Goal: Task Accomplishment & Management: Manage account settings

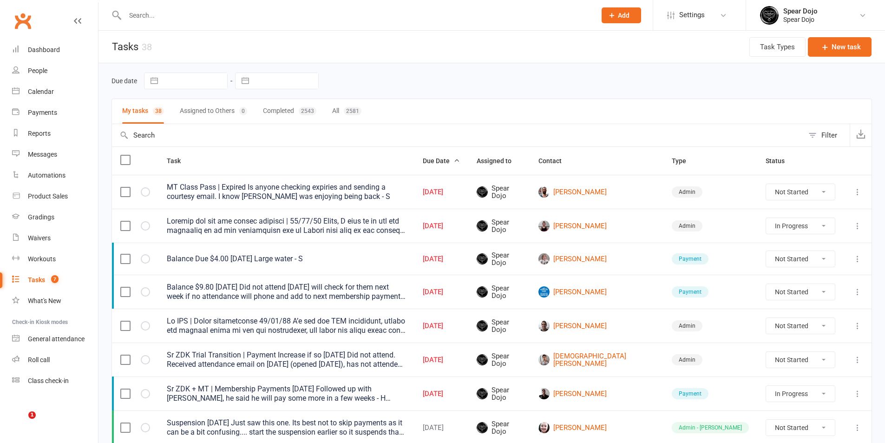
select select "started"
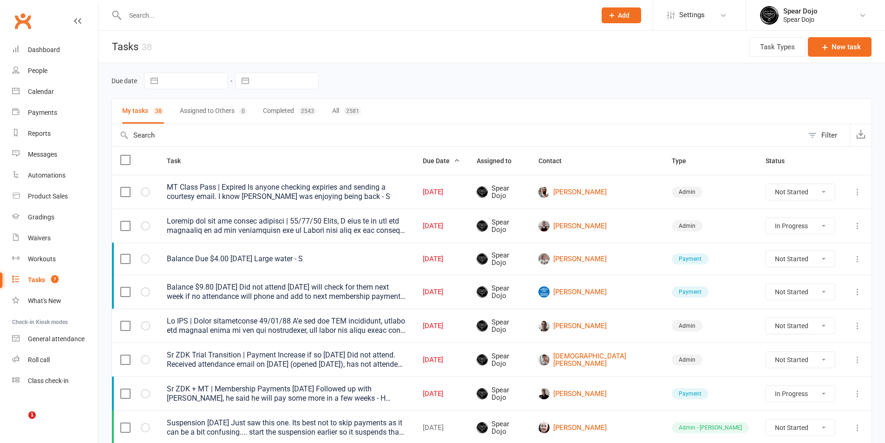
select select "started"
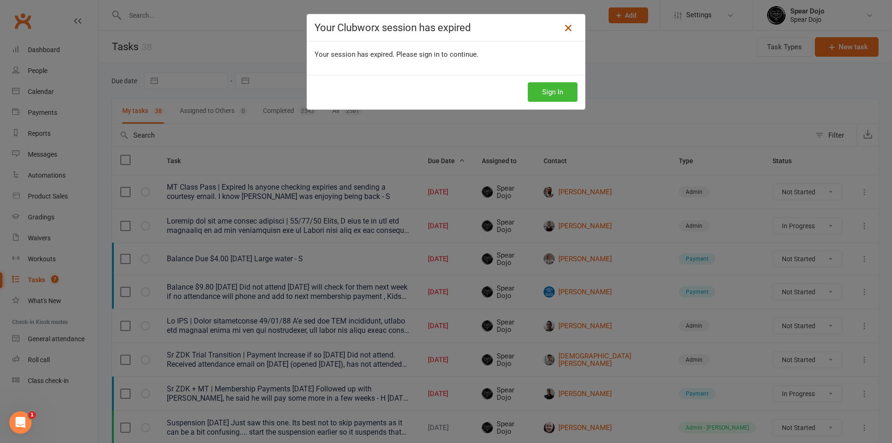
click at [563, 28] on icon at bounding box center [568, 27] width 11 height 11
click at [667, 87] on div "Your Clubworx session has expired Your session has expired. Please sign in to c…" at bounding box center [446, 221] width 892 height 443
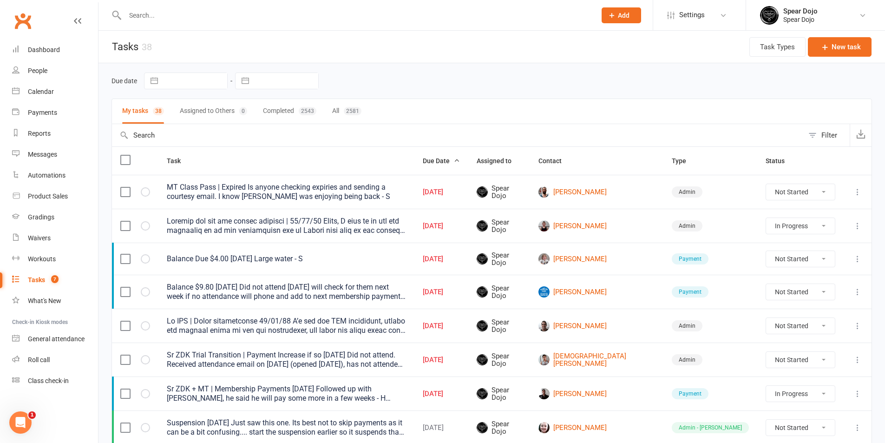
click at [173, 17] on input "text" at bounding box center [356, 15] width 468 height 13
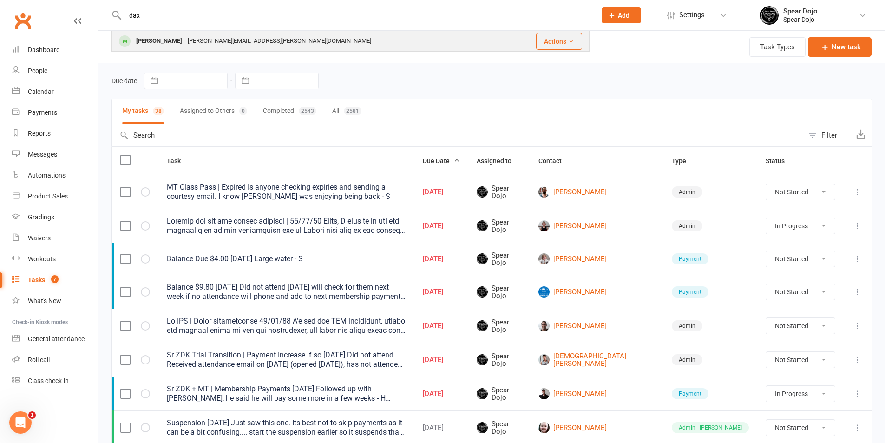
type input "dax"
click at [153, 35] on div "[PERSON_NAME]" at bounding box center [159, 40] width 52 height 13
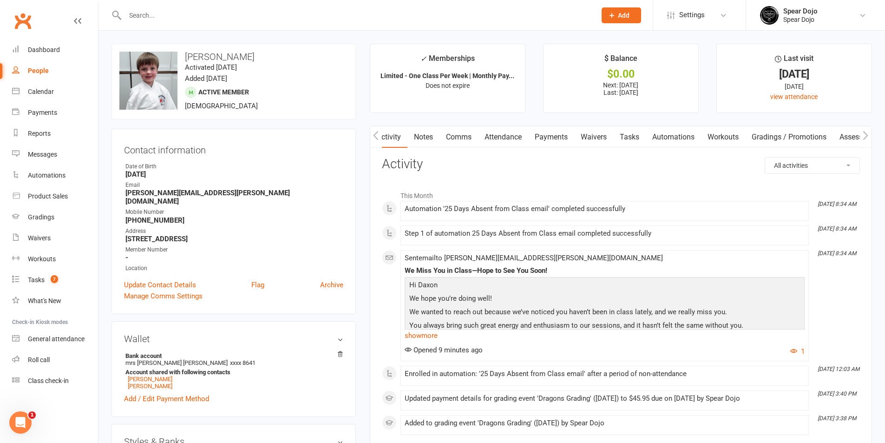
click at [508, 133] on link "Attendance" at bounding box center [503, 136] width 50 height 21
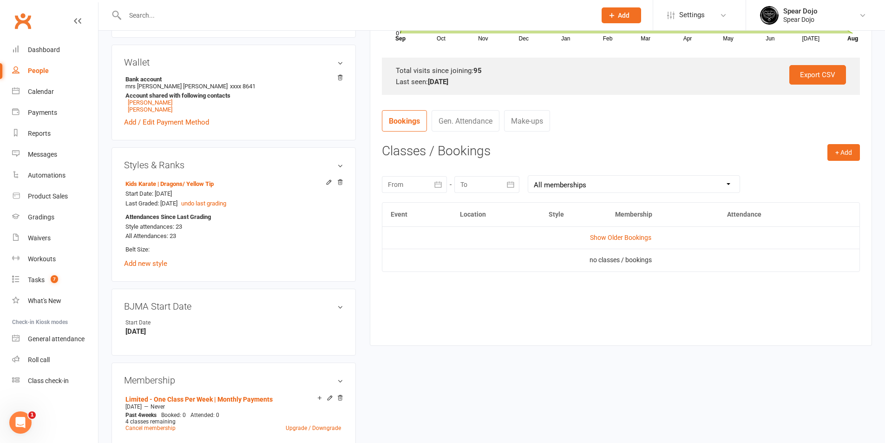
scroll to position [279, 0]
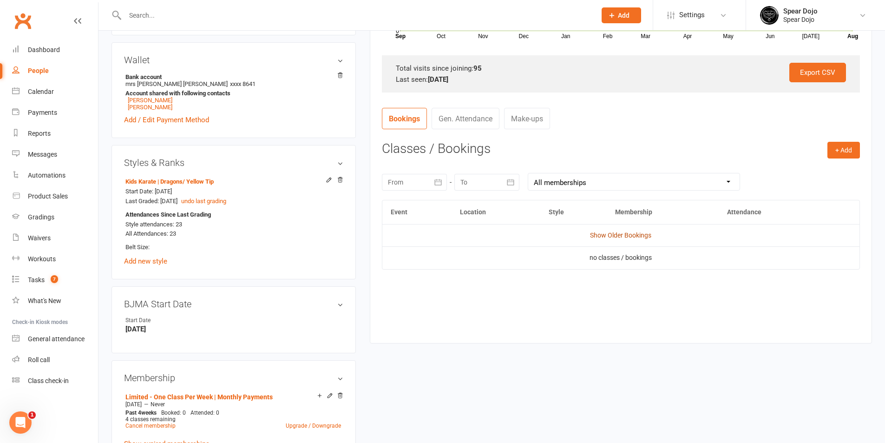
click at [634, 236] on link "Show Older Bookings" at bounding box center [620, 234] width 61 height 7
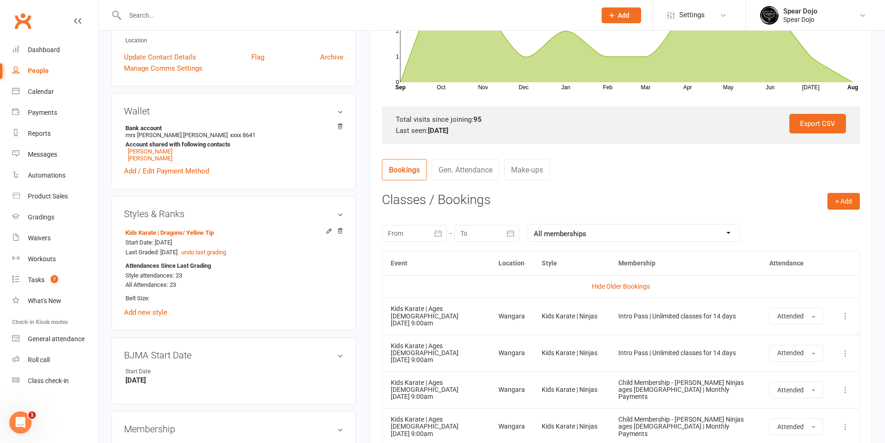
scroll to position [313, 0]
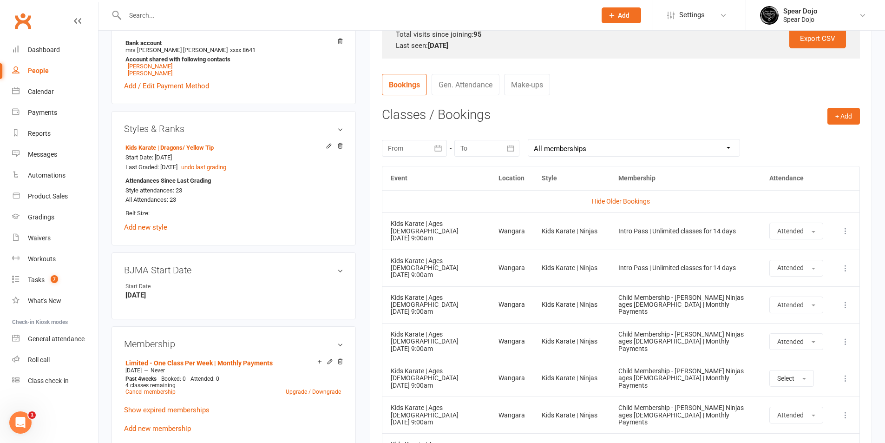
click at [443, 149] on icon "button" at bounding box center [438, 148] width 9 height 9
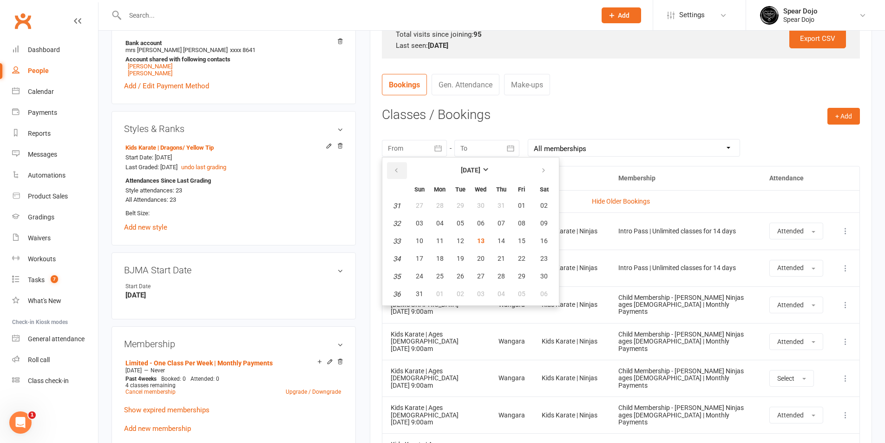
click at [392, 168] on button "button" at bounding box center [397, 170] width 20 height 17
click at [466, 206] on button "01" at bounding box center [461, 206] width 20 height 17
type input "[DATE]"
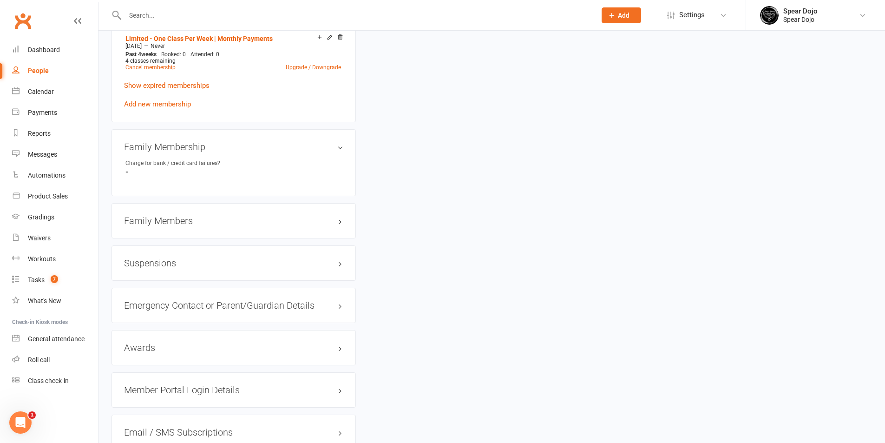
scroll to position [638, 0]
click at [226, 215] on h3 "Family Members" at bounding box center [233, 220] width 219 height 10
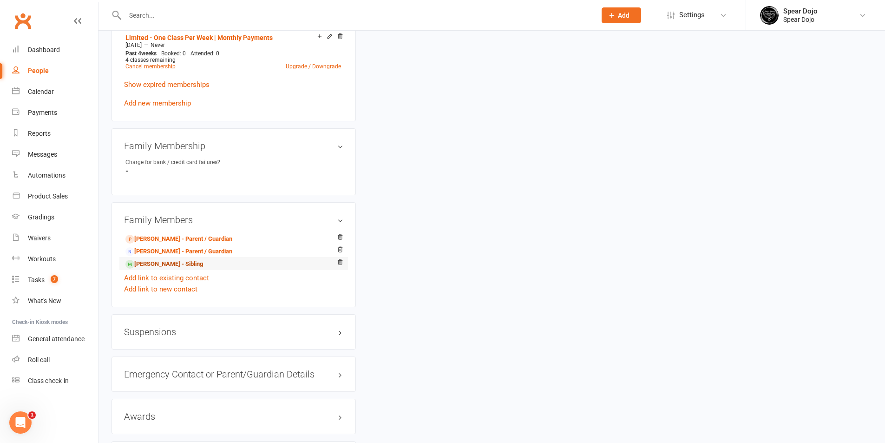
click at [154, 259] on link "[PERSON_NAME] - Sibling" at bounding box center [164, 264] width 78 height 10
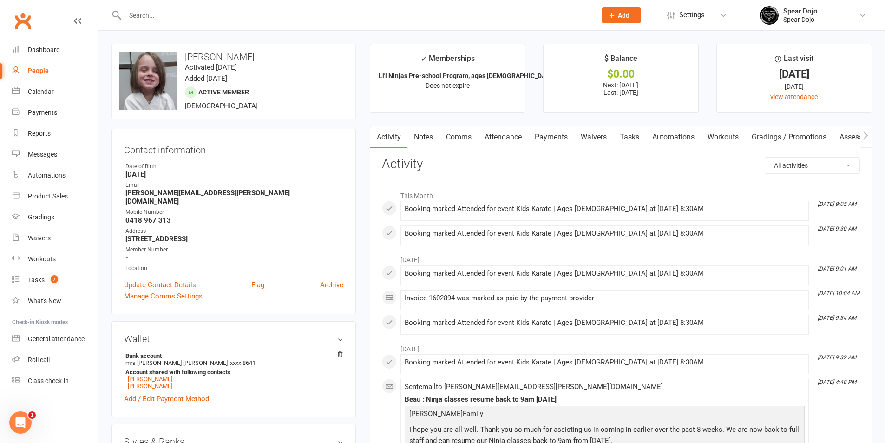
click at [506, 141] on link "Attendance" at bounding box center [503, 136] width 50 height 21
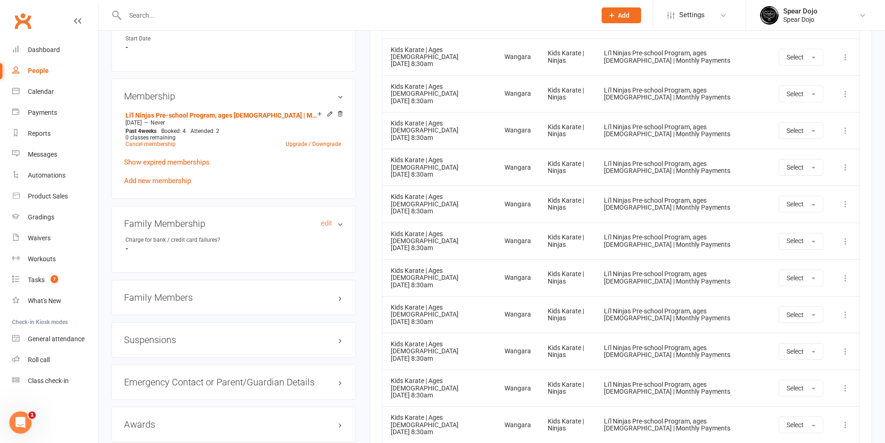
scroll to position [744, 0]
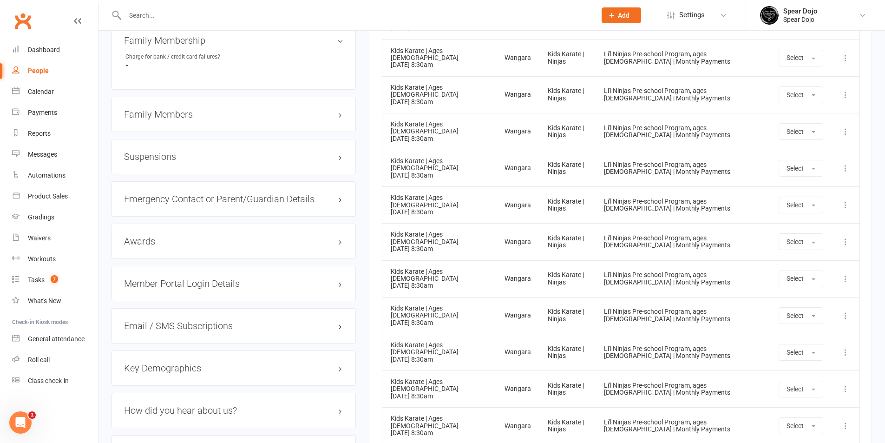
click at [213, 278] on h3 "Member Portal Login Details" at bounding box center [233, 283] width 219 height 10
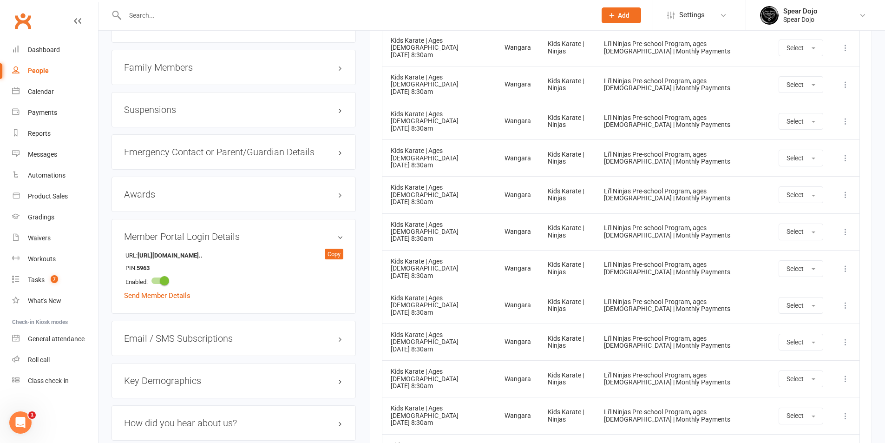
scroll to position [790, 0]
click at [242, 63] on h3 "Family Members" at bounding box center [233, 68] width 219 height 10
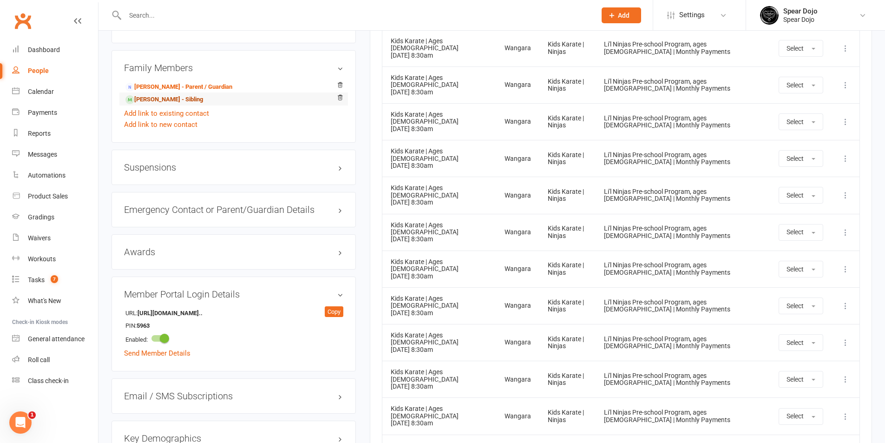
click at [174, 95] on link "[PERSON_NAME] - Sibling" at bounding box center [164, 100] width 78 height 10
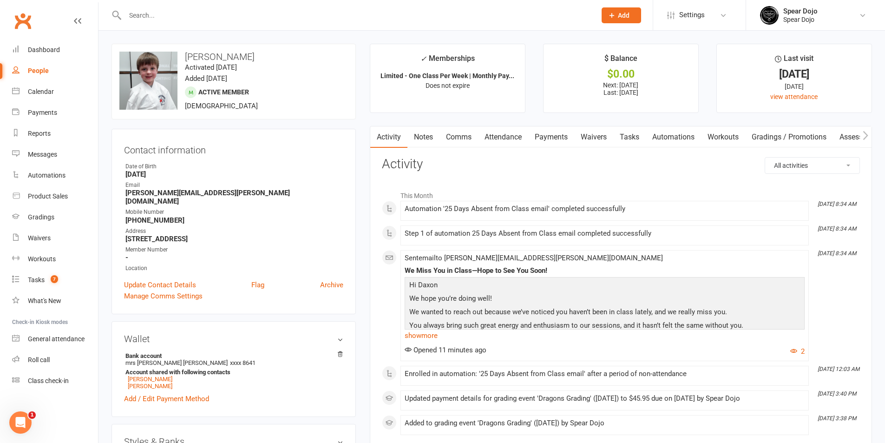
click at [186, 12] on input "text" at bounding box center [356, 15] width 468 height 13
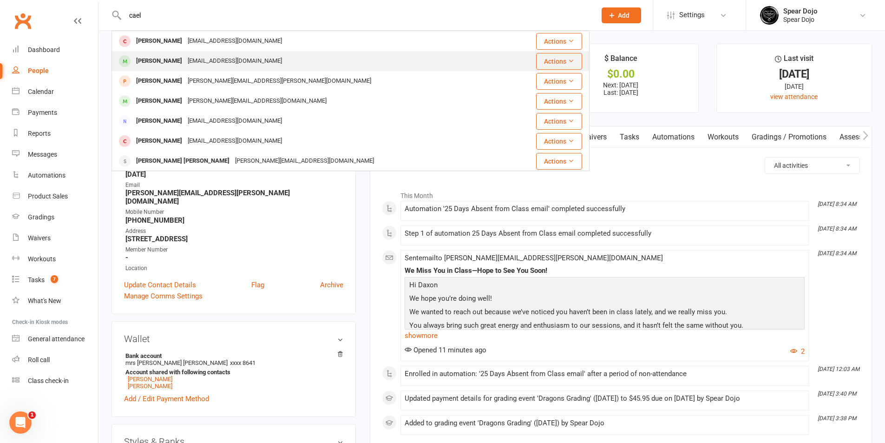
type input "cael"
click at [185, 67] on div "[EMAIL_ADDRESS][DOMAIN_NAME]" at bounding box center [235, 60] width 100 height 13
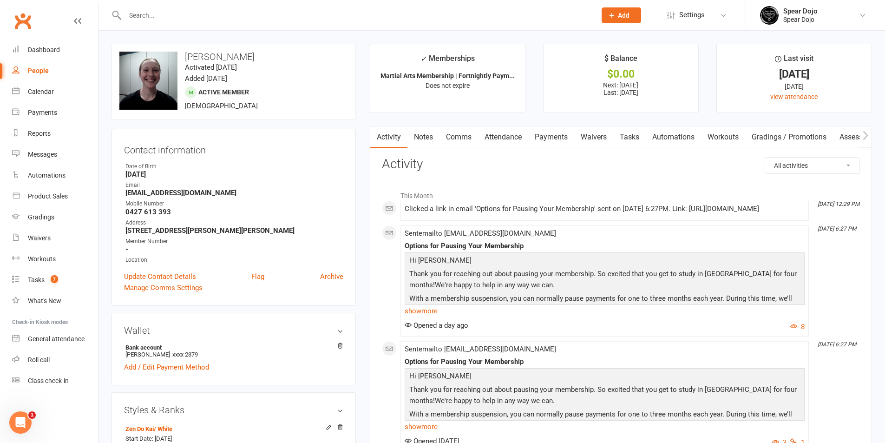
click at [544, 132] on link "Payments" at bounding box center [551, 136] width 46 height 21
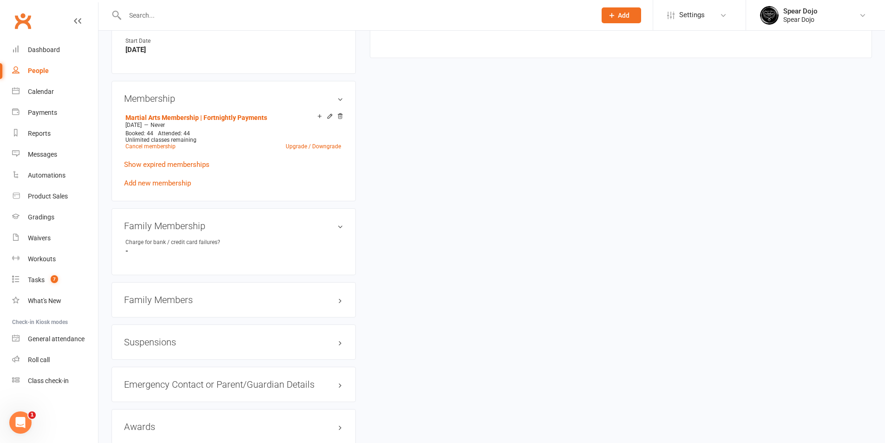
scroll to position [558, 0]
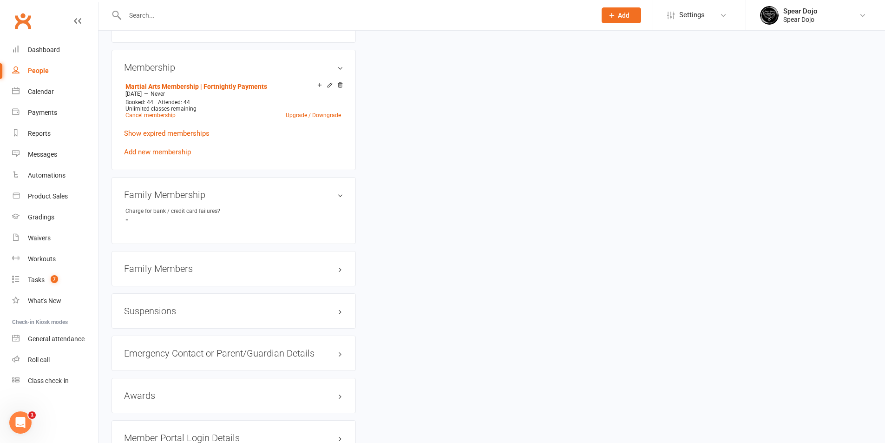
click at [231, 310] on h3 "Suspensions" at bounding box center [233, 311] width 219 height 10
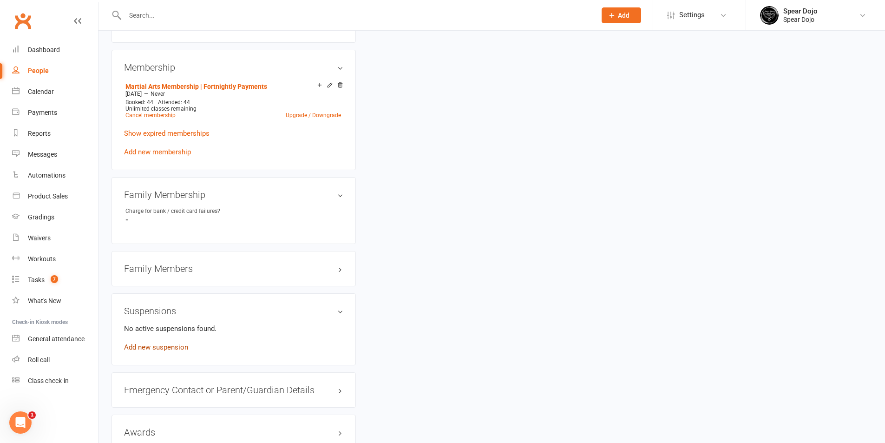
click at [176, 345] on link "Add new suspension" at bounding box center [156, 347] width 64 height 8
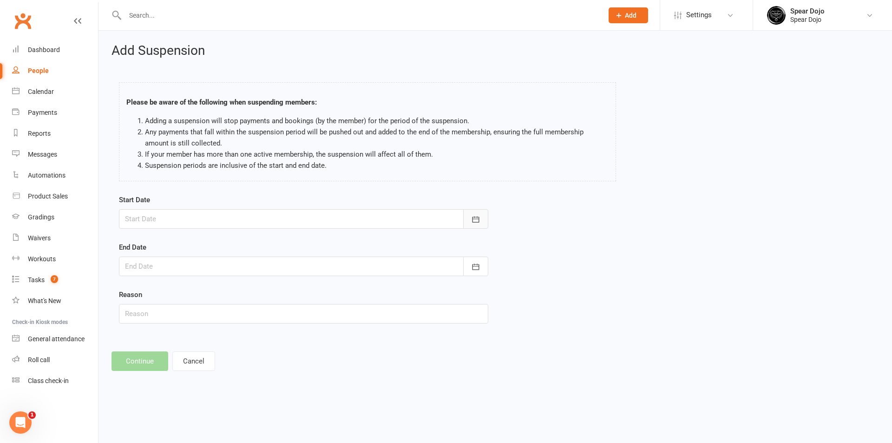
click at [480, 221] on icon "button" at bounding box center [475, 219] width 9 height 9
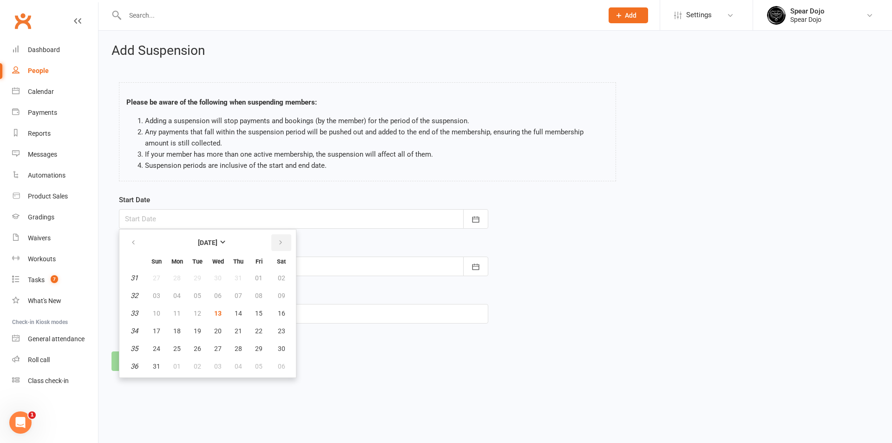
click at [279, 245] on icon "button" at bounding box center [280, 242] width 7 height 7
click at [175, 299] on span "08" at bounding box center [176, 295] width 7 height 7
type input "[DATE]"
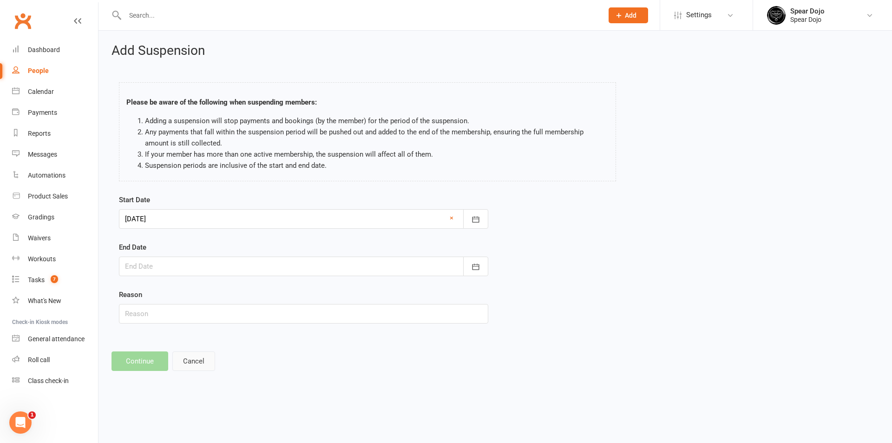
click at [199, 362] on button "Cancel" at bounding box center [193, 361] width 43 height 20
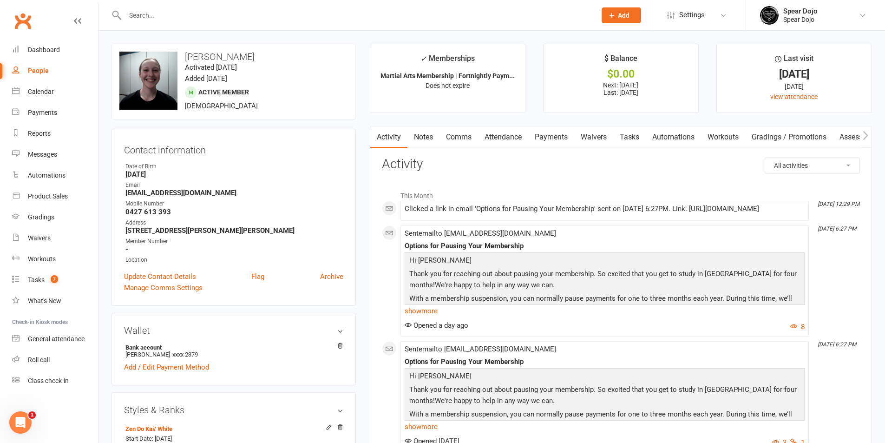
click at [557, 141] on link "Payments" at bounding box center [551, 136] width 46 height 21
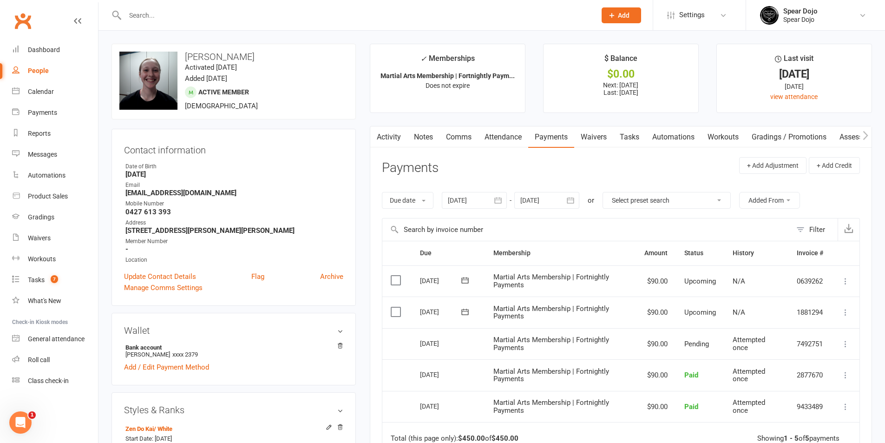
click at [572, 198] on icon "button" at bounding box center [570, 200] width 9 height 9
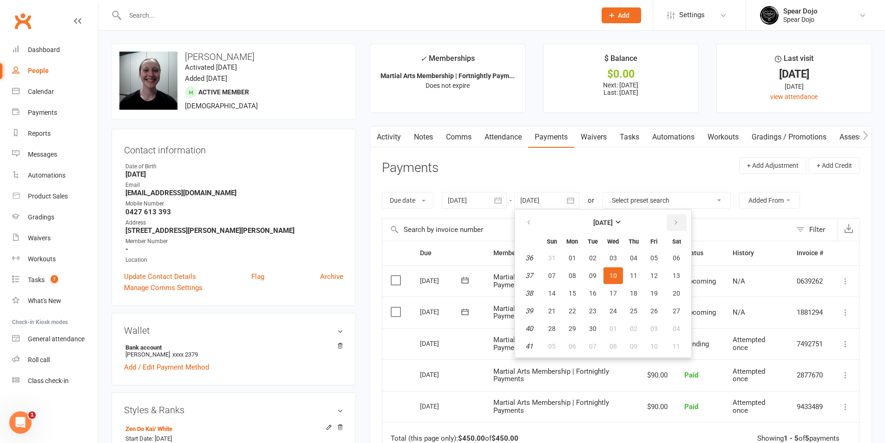
click at [677, 225] on icon "button" at bounding box center [676, 222] width 7 height 7
click at [677, 224] on icon "button" at bounding box center [676, 222] width 7 height 7
click at [676, 224] on icon "button" at bounding box center [676, 222] width 7 height 7
click at [678, 224] on icon "button" at bounding box center [676, 222] width 7 height 7
click at [659, 295] on button "16" at bounding box center [655, 293] width 20 height 17
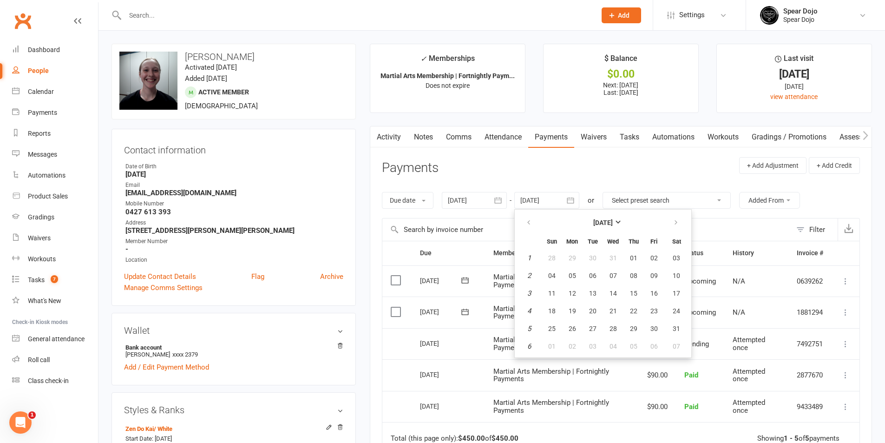
type input "[DATE]"
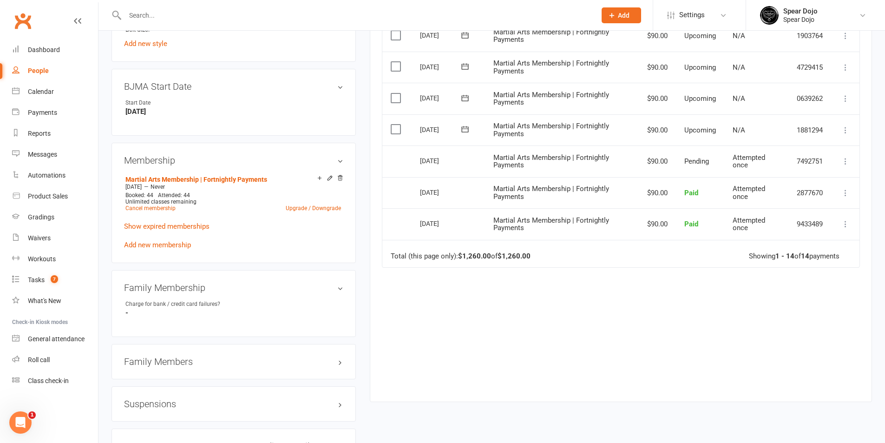
scroll to position [558, 0]
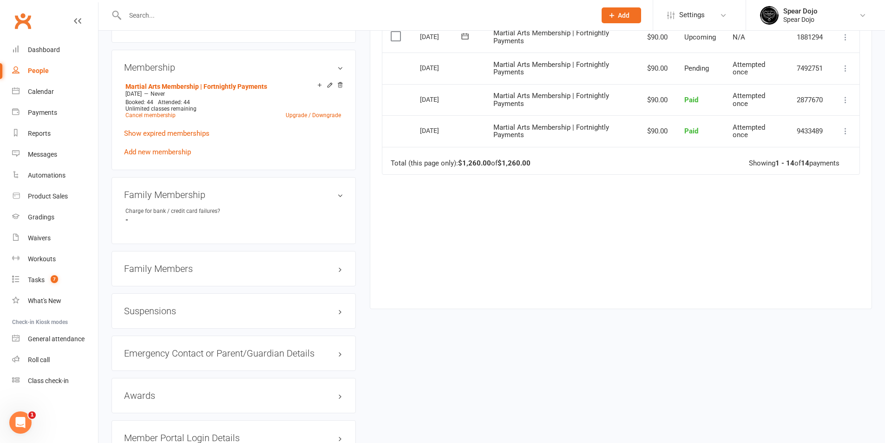
click at [247, 308] on h3 "Suspensions" at bounding box center [233, 311] width 219 height 10
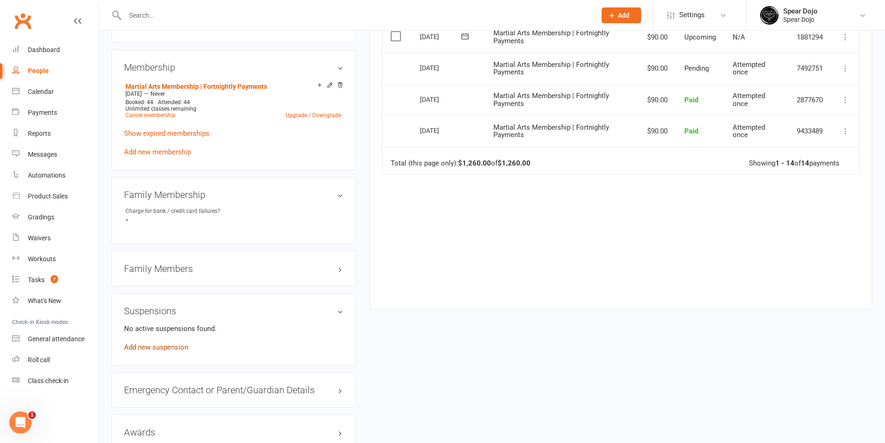
click at [185, 343] on link "Add new suspension" at bounding box center [156, 347] width 64 height 8
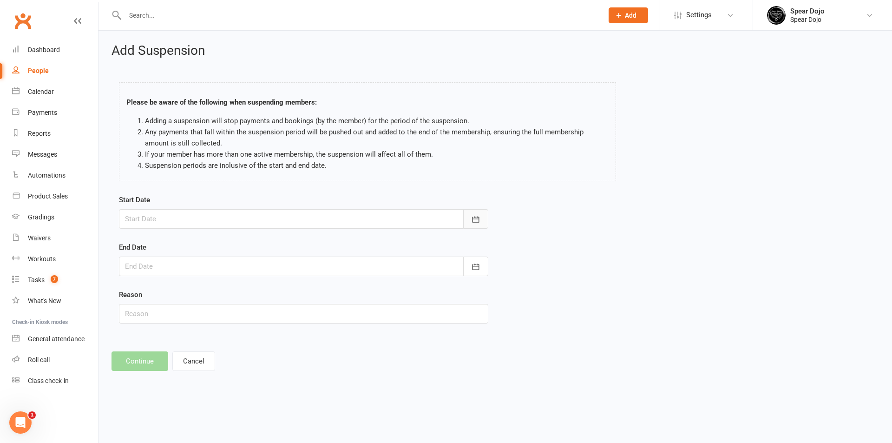
click at [480, 220] on icon "button" at bounding box center [475, 219] width 9 height 9
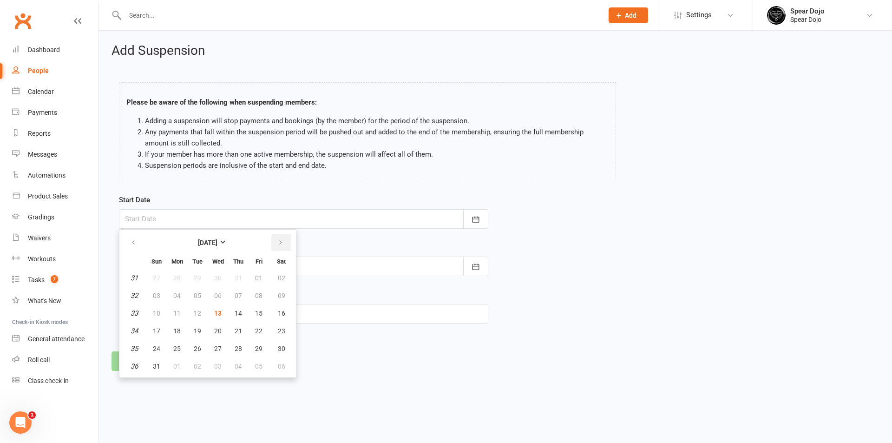
click at [284, 239] on button "button" at bounding box center [281, 242] width 20 height 17
click at [255, 292] on span "12" at bounding box center [258, 295] width 7 height 7
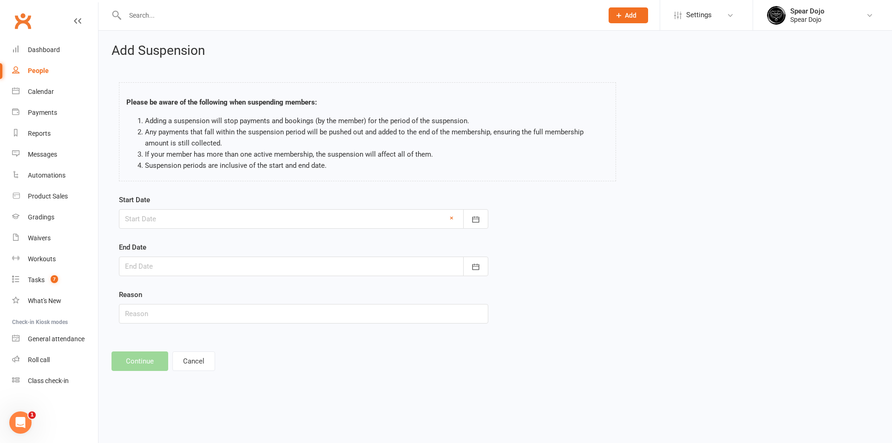
type input "[DATE]"
click at [481, 217] on button "button" at bounding box center [475, 219] width 25 height 20
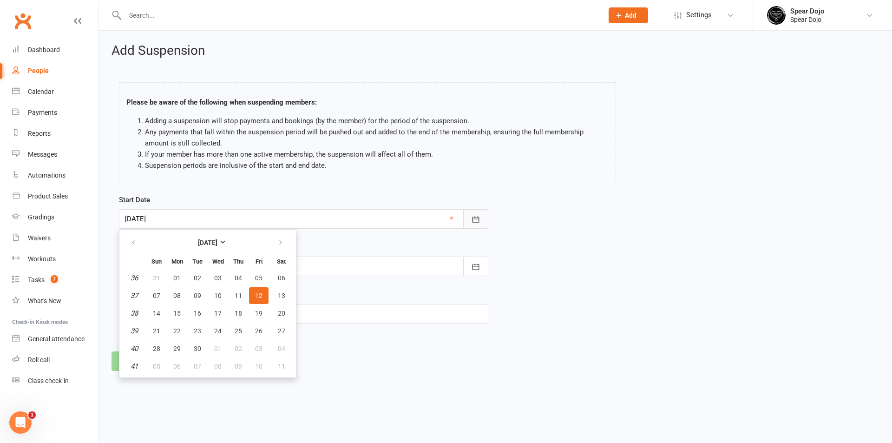
click at [481, 217] on button "button" at bounding box center [475, 219] width 25 height 20
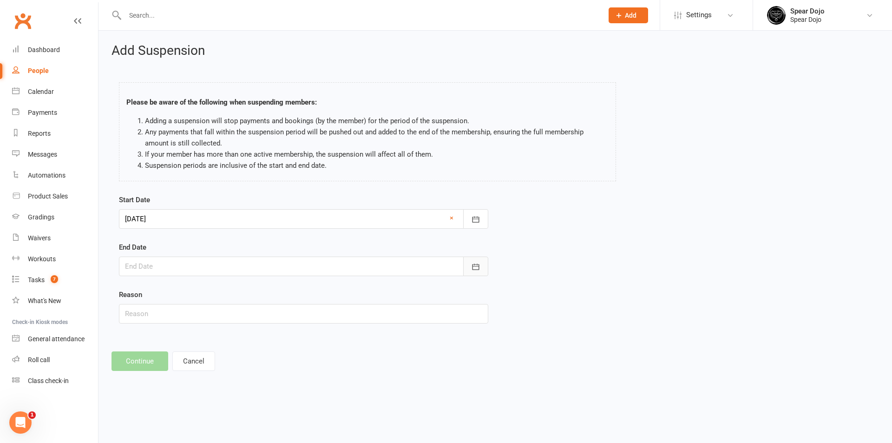
click at [474, 273] on button "button" at bounding box center [475, 267] width 25 height 20
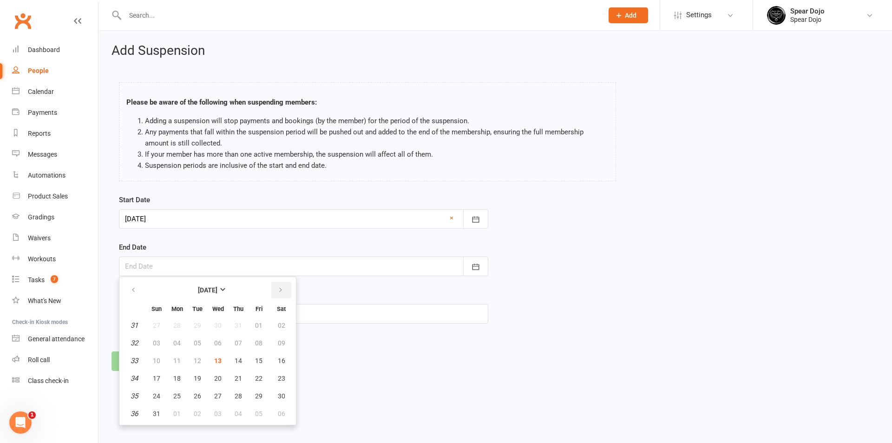
click at [278, 288] on icon "button" at bounding box center [280, 289] width 7 height 7
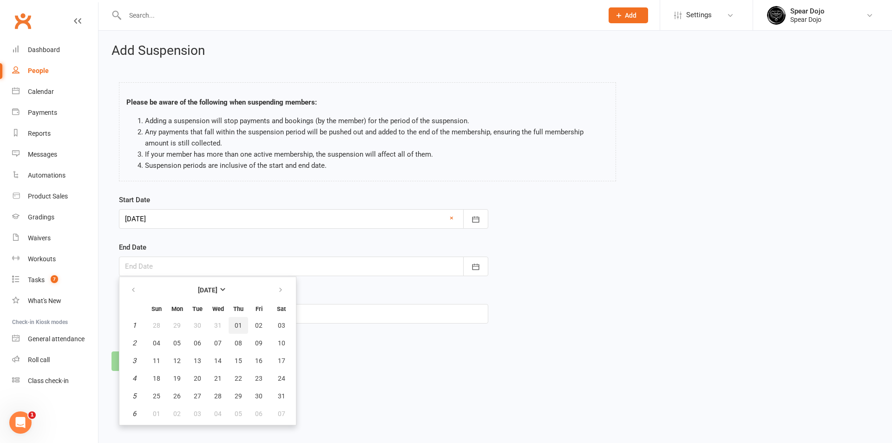
click at [232, 331] on button "01" at bounding box center [239, 325] width 20 height 17
type input "[DATE]"
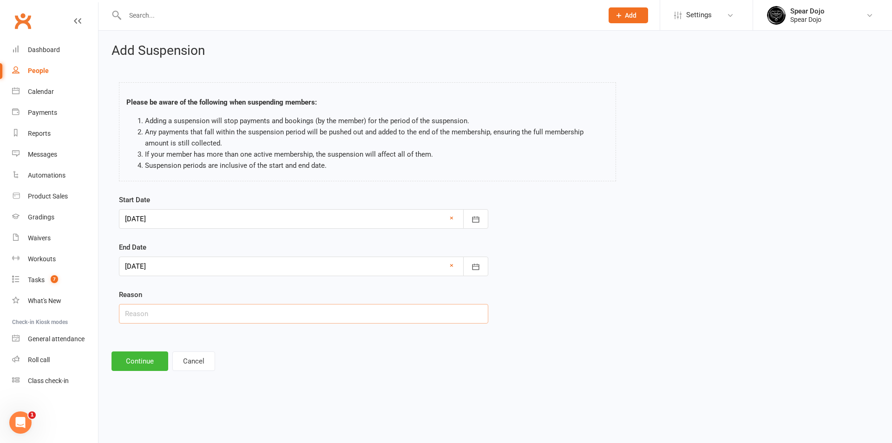
click at [260, 314] on input "text" at bounding box center [304, 314] width 370 height 20
click at [319, 316] on input "text" at bounding box center [304, 314] width 370 height 20
paste input "Exchange to [GEOGRAPHIC_DATA]"
click at [123, 315] on input "Exchange to [GEOGRAPHIC_DATA]" at bounding box center [304, 314] width 370 height 20
type input "Student exchange to [GEOGRAPHIC_DATA]"
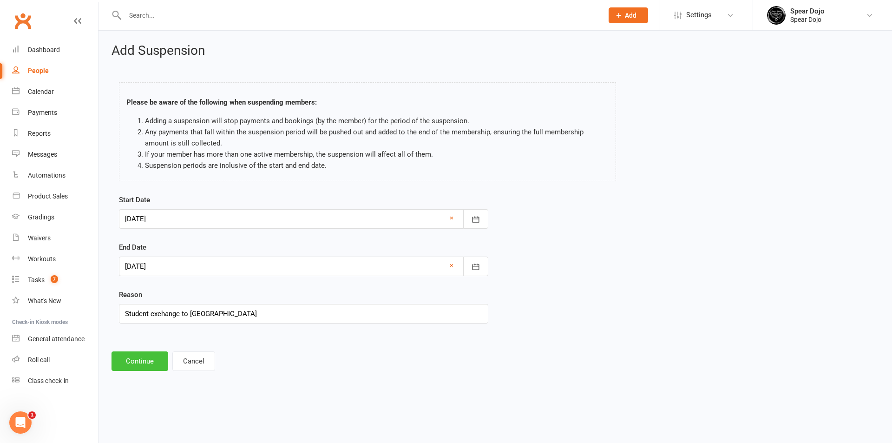
click at [132, 363] on button "Continue" at bounding box center [140, 361] width 57 height 20
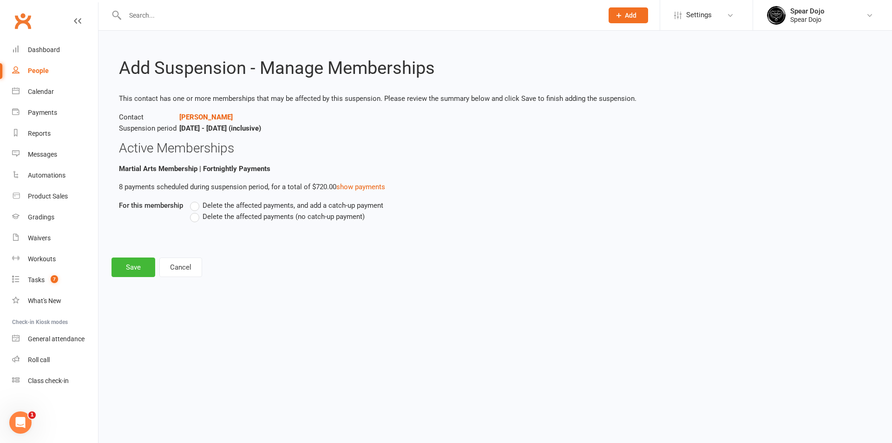
click at [307, 218] on span "Delete the affected payments (no catch-up payment)" at bounding box center [284, 216] width 162 height 10
click at [196, 211] on input "Delete the affected payments (no catch-up payment)" at bounding box center [193, 211] width 6 height 0
click at [365, 186] on link "show payments" at bounding box center [361, 187] width 49 height 8
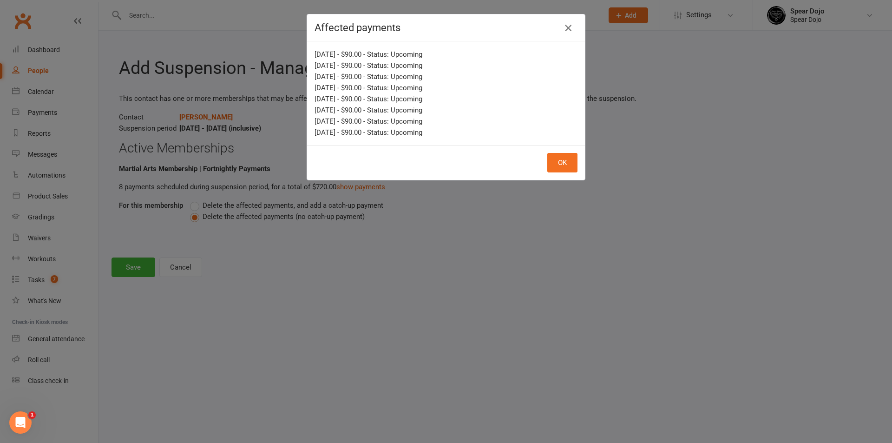
click at [571, 29] on icon "button" at bounding box center [568, 27] width 11 height 11
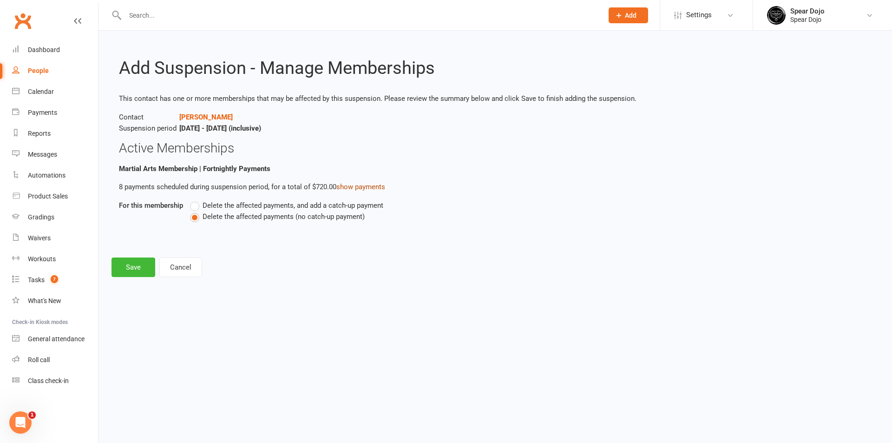
drag, startPoint x: 116, startPoint y: 183, endPoint x: 340, endPoint y: 187, distance: 224.1
click at [340, 187] on main "Add Suspension - Manage Memberships This contact has one or more memberships th…" at bounding box center [496, 151] width 768 height 184
copy p "8 payments scheduled during suspension period, for a total of $720.00"
drag, startPoint x: 180, startPoint y: 127, endPoint x: 325, endPoint y: 132, distance: 145.1
click at [325, 132] on p "Contact [PERSON_NAME] Suspension period [DATE] - [DATE] (inclusive)" at bounding box center [495, 123] width 753 height 22
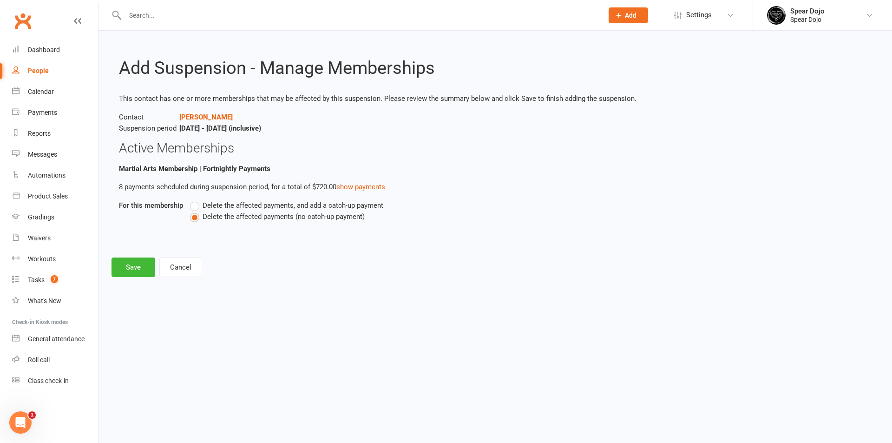
copy strong "[DATE] - [DATE] (inclusive)"
click at [139, 268] on button "Save" at bounding box center [134, 268] width 44 height 20
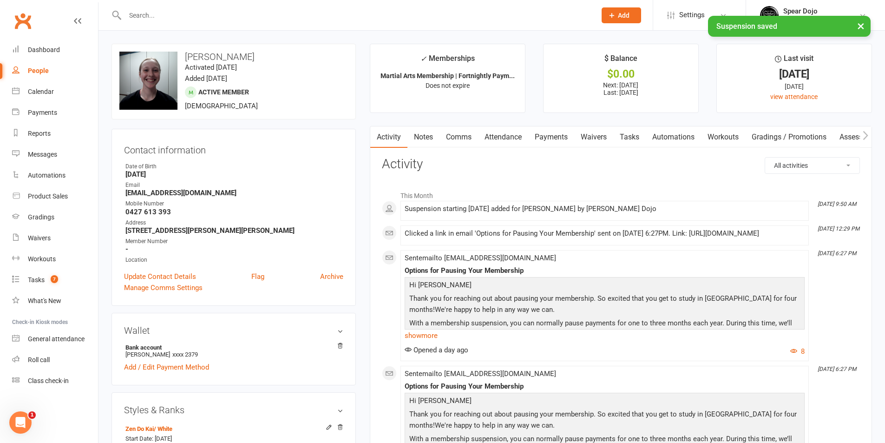
click at [465, 135] on link "Comms" at bounding box center [459, 136] width 39 height 21
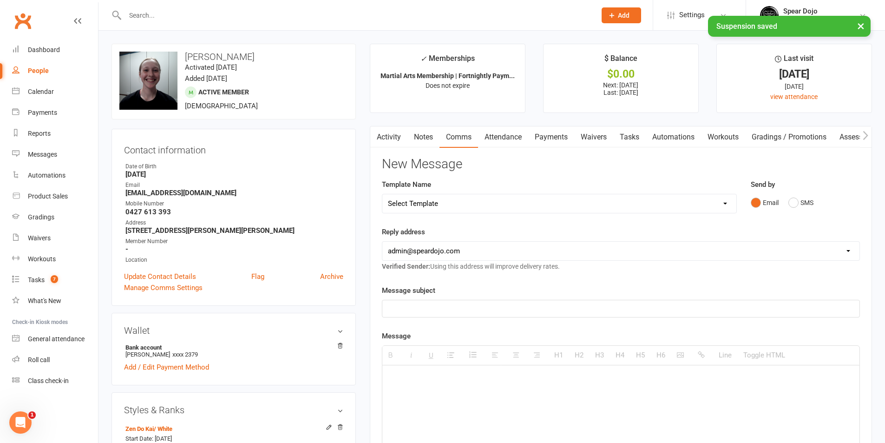
click at [470, 205] on select "Select Template [Email] Registration - Full Membership - Adult Student (Intro P…" at bounding box center [560, 203] width 354 height 19
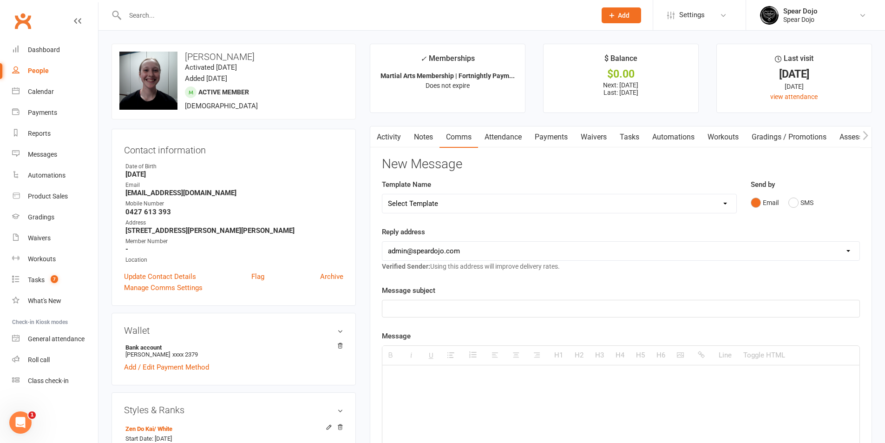
select select "21"
click at [383, 194] on select "Select Template [Email] Registration - Full Membership - Adult Student (Intro P…" at bounding box center [560, 203] width 354 height 19
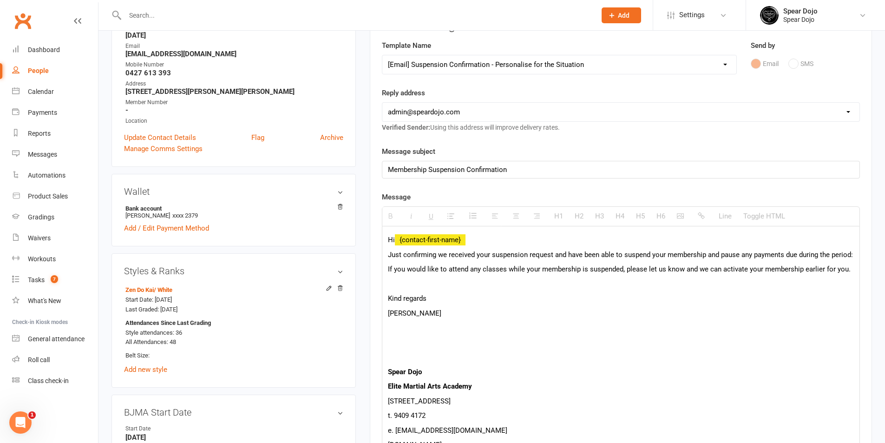
scroll to position [139, 0]
click at [446, 260] on p "Just confirming we received your suspension request and have been able to suspe…" at bounding box center [621, 254] width 466 height 11
paste div
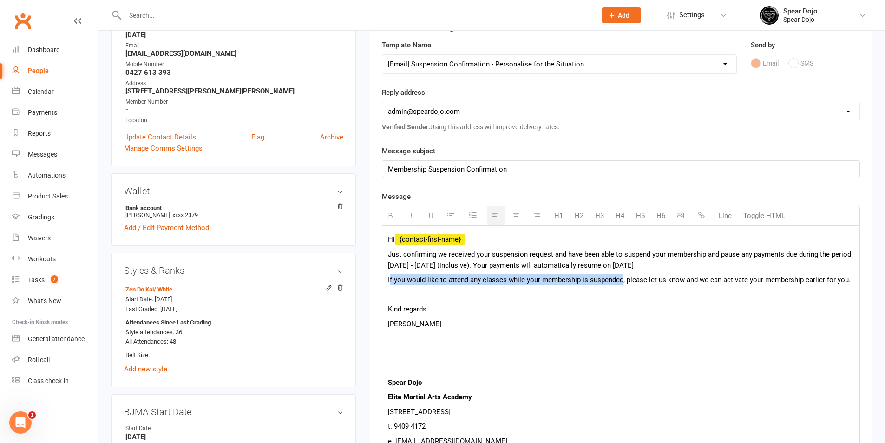
drag, startPoint x: 389, startPoint y: 278, endPoint x: 621, endPoint y: 277, distance: 231.9
click at [621, 277] on span "If you would like to attend any classes while your membership is suspended, ple…" at bounding box center [619, 280] width 463 height 8
click at [640, 296] on p at bounding box center [621, 294] width 466 height 11
drag, startPoint x: 414, startPoint y: 323, endPoint x: 375, endPoint y: 324, distance: 39.5
click at [375, 324] on div "Activity Notes Comms Attendance Payments Waivers Tasks Automations Workouts Gra…" at bounding box center [621, 330] width 502 height 687
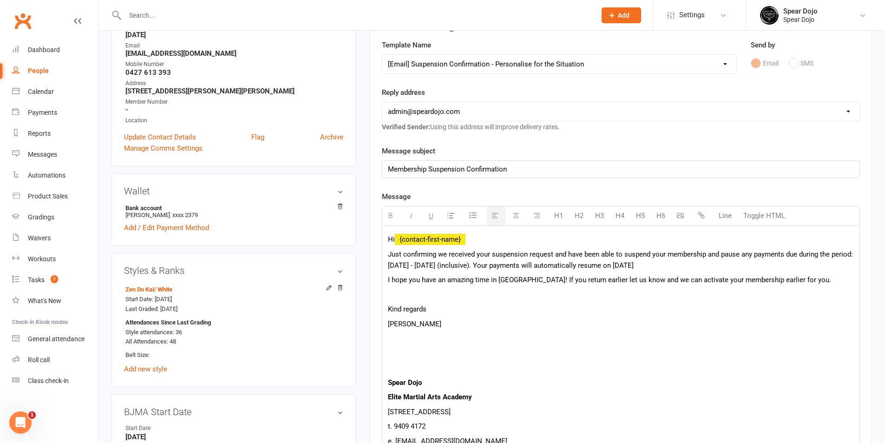
click at [429, 299] on p at bounding box center [621, 294] width 466 height 11
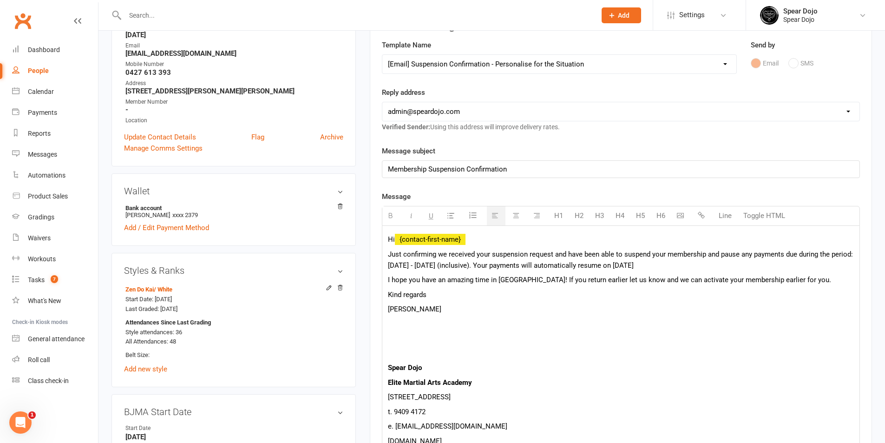
click at [709, 265] on p "Just confirming we received your suspension request and have been able to suspe…" at bounding box center [621, 260] width 466 height 22
click at [566, 265] on span "Just confirming we received your suspension request and have been able to suspe…" at bounding box center [620, 260] width 465 height 20
click at [847, 266] on span "Just confirming we received your suspension request and have been able to suspe…" at bounding box center [620, 260] width 465 height 20
drag, startPoint x: 660, startPoint y: 282, endPoint x: 739, endPoint y: 278, distance: 79.1
click at [739, 278] on span "I hope you have an amazing time in [GEOGRAPHIC_DATA]! If you return earlier let…" at bounding box center [609, 280] width 443 height 8
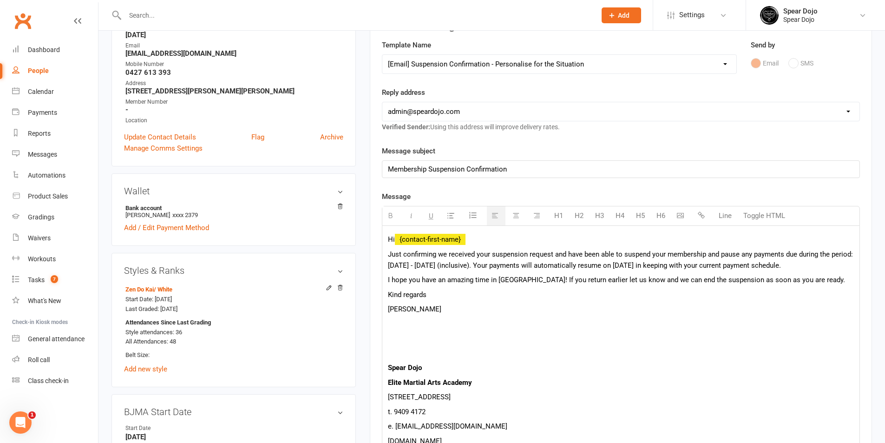
click at [657, 337] on p at bounding box center [621, 338] width 466 height 11
drag, startPoint x: 798, startPoint y: 281, endPoint x: 720, endPoint y: 284, distance: 77.7
click at [720, 284] on span "I hope you have an amazing time in [GEOGRAPHIC_DATA]! If you return earlier let…" at bounding box center [616, 280] width 457 height 8
click at [620, 279] on span "I hope you have an amazing time in [GEOGRAPHIC_DATA]! If you return earlier let…" at bounding box center [616, 280] width 457 height 8
click at [684, 301] on div "Hi {contact-first-name} Just confirming we received your suspension request and…" at bounding box center [621, 339] width 477 height 227
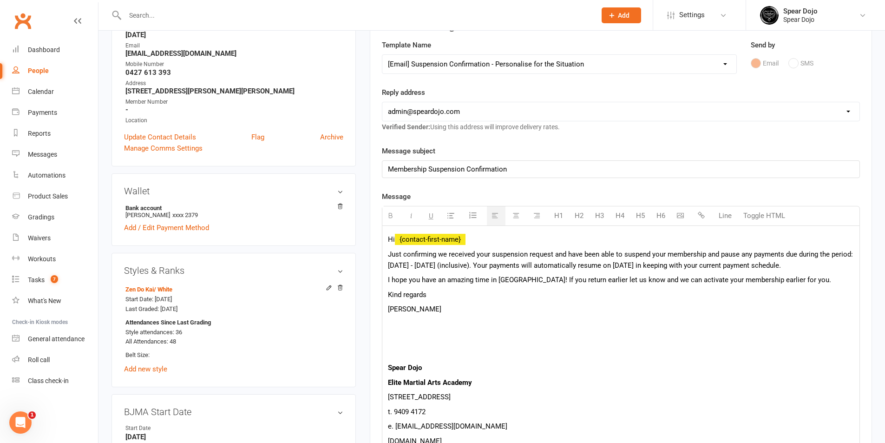
click at [565, 281] on span "I hope you have an amazing time in [GEOGRAPHIC_DATA]! If you return earlier let…" at bounding box center [609, 280] width 443 height 8
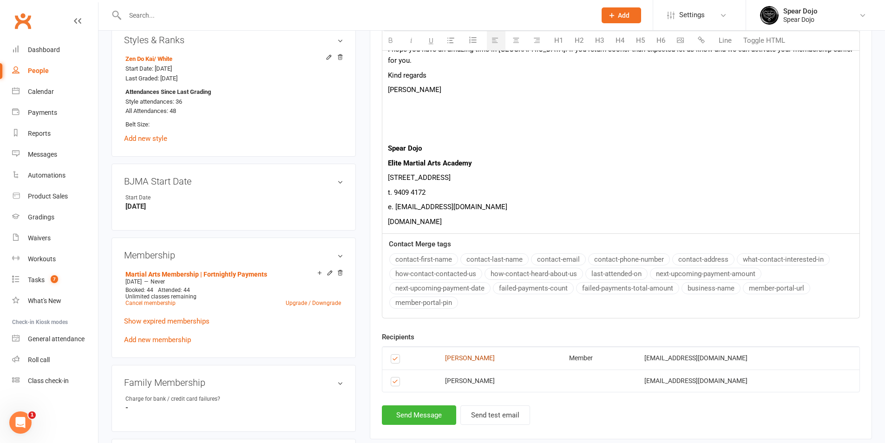
scroll to position [511, 0]
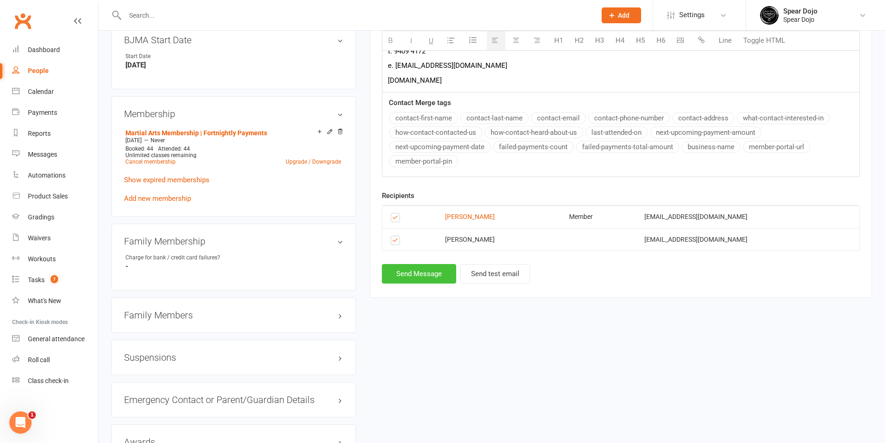
click at [430, 268] on button "Send Message" at bounding box center [419, 274] width 74 height 20
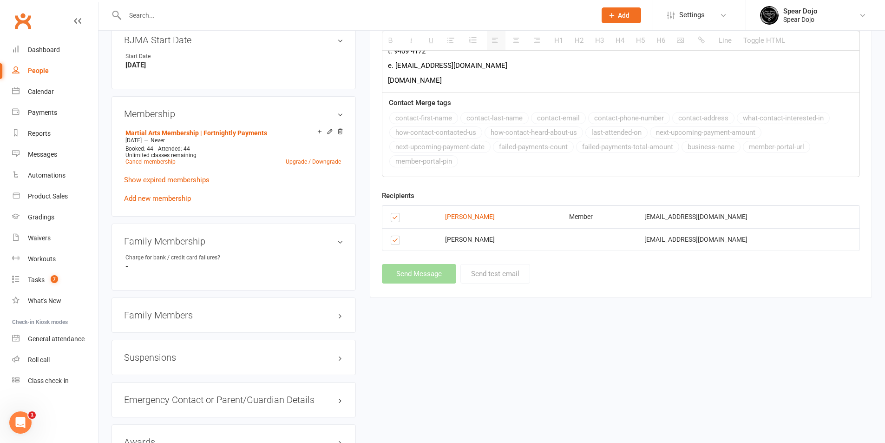
select select
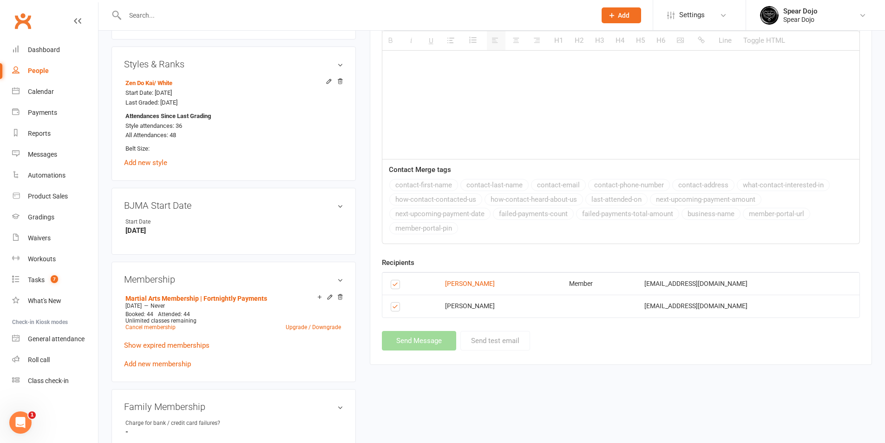
scroll to position [232, 0]
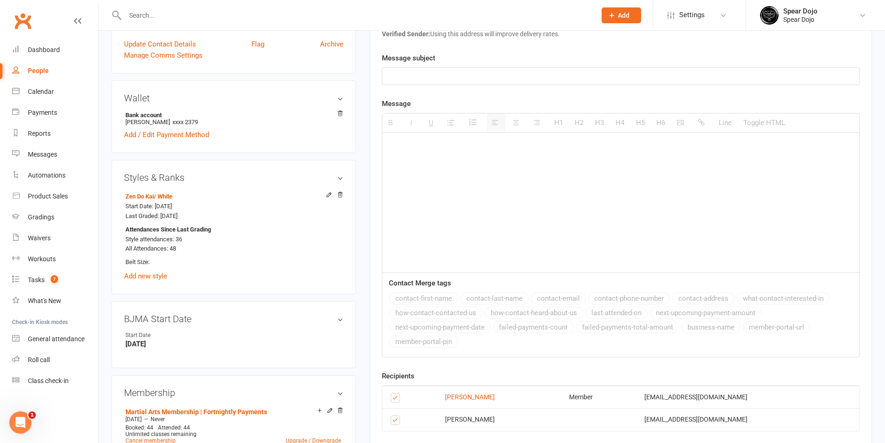
click at [180, 17] on input "text" at bounding box center [356, 15] width 468 height 13
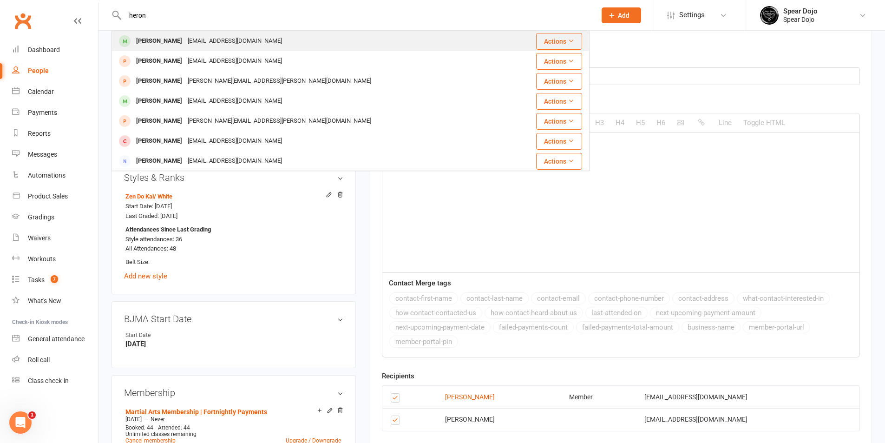
type input "heron"
click at [198, 40] on div "[EMAIL_ADDRESS][DOMAIN_NAME]" at bounding box center [235, 40] width 100 height 13
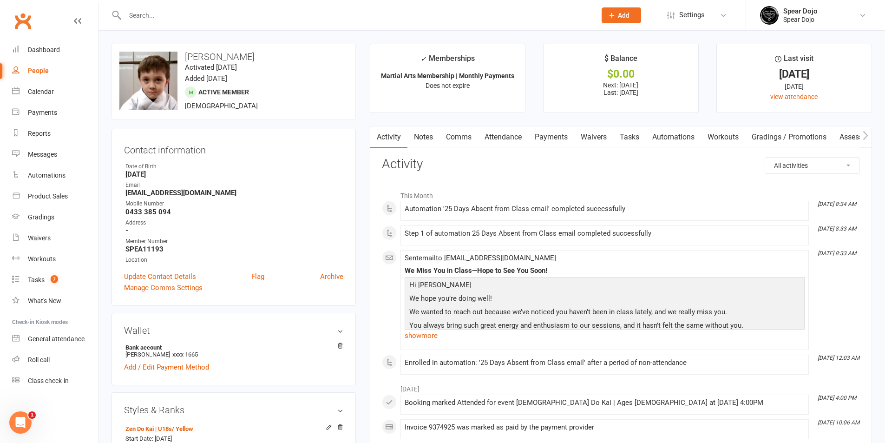
click at [456, 138] on link "Comms" at bounding box center [459, 136] width 39 height 21
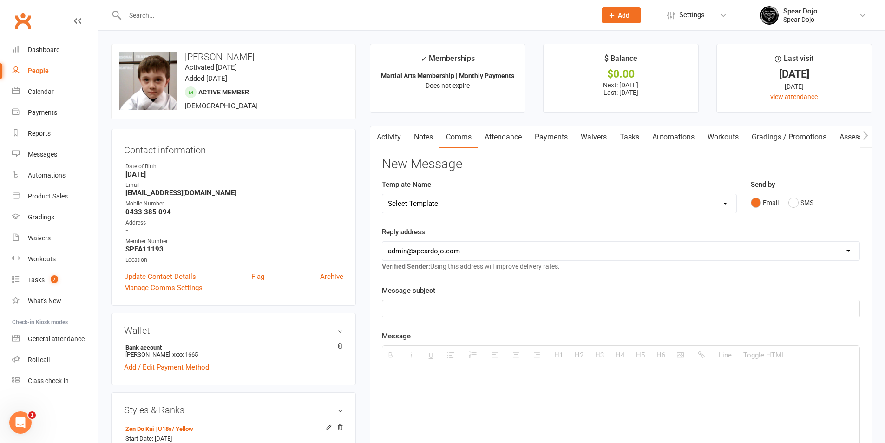
click at [441, 205] on select "Select Template [Email] Registration - Full Membership - Adult Student (Intro P…" at bounding box center [560, 203] width 354 height 19
select select "22"
click at [383, 194] on select "Select Template [Email] Registration - Full Membership - Adult Student (Intro P…" at bounding box center [560, 203] width 354 height 19
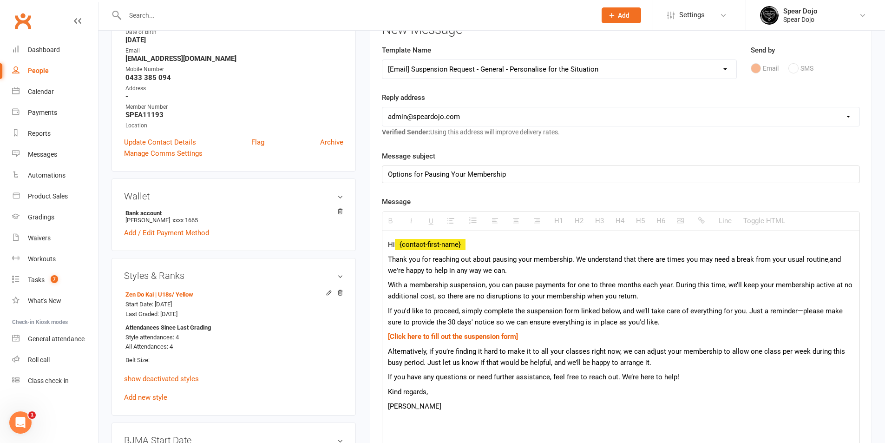
scroll to position [139, 0]
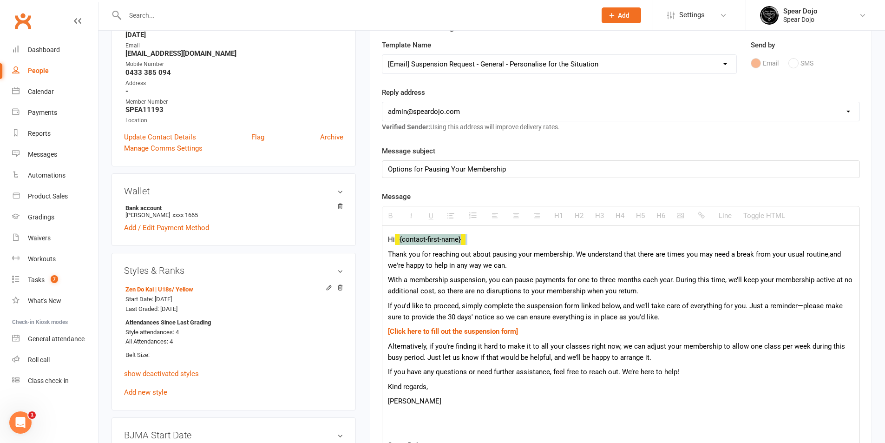
drag, startPoint x: 397, startPoint y: 239, endPoint x: 501, endPoint y: 238, distance: 104.1
click at [501, 238] on p "Hi {contact-first-name}" at bounding box center [621, 239] width 466 height 11
click at [489, 242] on p "Hi" at bounding box center [621, 239] width 466 height 11
click at [519, 253] on p "Thank you for reaching out about pausing your membership. We understand that th…" at bounding box center [621, 260] width 466 height 22
drag, startPoint x: 700, startPoint y: 255, endPoint x: 709, endPoint y: 253, distance: 9.5
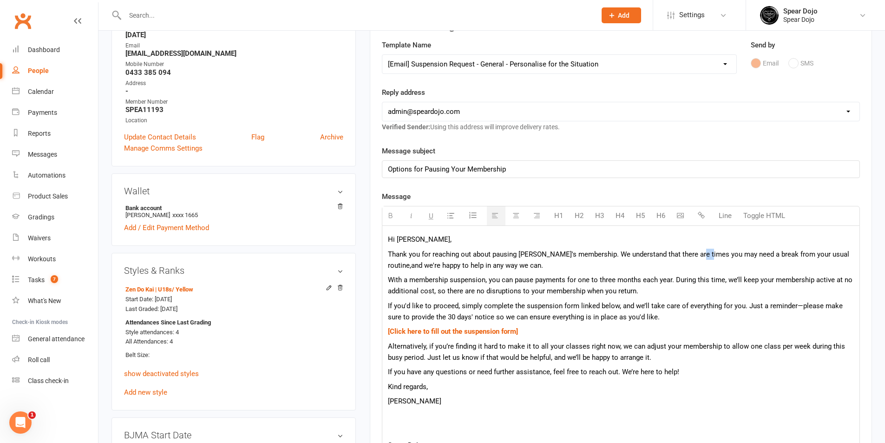
click at [709, 253] on p "Thank you for reaching out about pausing [PERSON_NAME]'s membership. We underst…" at bounding box center [621, 260] width 466 height 22
click at [805, 253] on p "Thank you for reaching out about pausing [PERSON_NAME]'s membership. We underst…" at bounding box center [621, 260] width 466 height 22
drag, startPoint x: 805, startPoint y: 253, endPoint x: 815, endPoint y: 253, distance: 9.8
click at [815, 253] on p "Thank you for reaching out about pausing [PERSON_NAME]'s membership. We underst…" at bounding box center [621, 260] width 466 height 22
drag, startPoint x: 816, startPoint y: 254, endPoint x: 801, endPoint y: 257, distance: 14.8
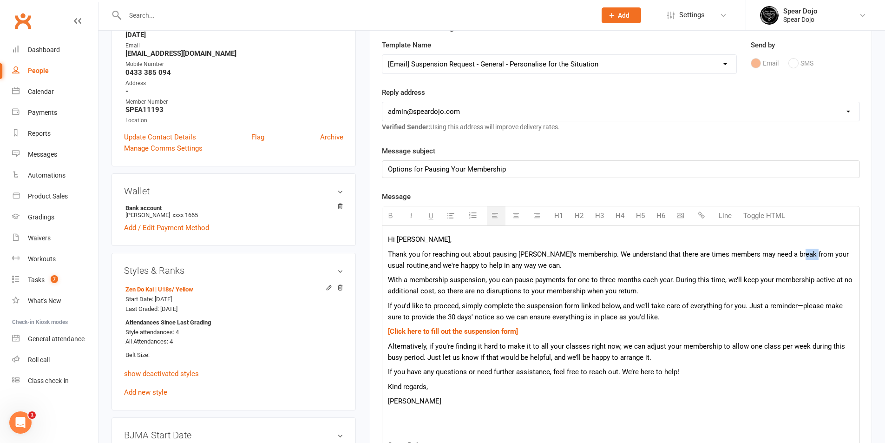
click at [801, 257] on p "Thank you for reaching out about pausing [PERSON_NAME]'s membership. We underst…" at bounding box center [621, 260] width 466 height 22
drag, startPoint x: 759, startPoint y: 281, endPoint x: 772, endPoint y: 280, distance: 13.0
click at [772, 280] on span "With a membership suspension, you can pause payments for one to three months ea…" at bounding box center [620, 286] width 465 height 20
drag, startPoint x: 540, startPoint y: 292, endPoint x: 555, endPoint y: 292, distance: 14.9
click at [555, 292] on span "With a membership suspension, you can pause payments for one to three months ea…" at bounding box center [603, 286] width 431 height 20
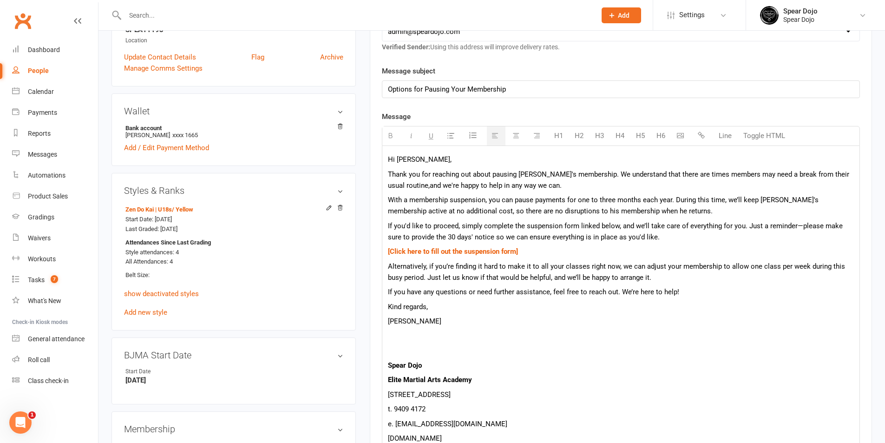
scroll to position [232, 0]
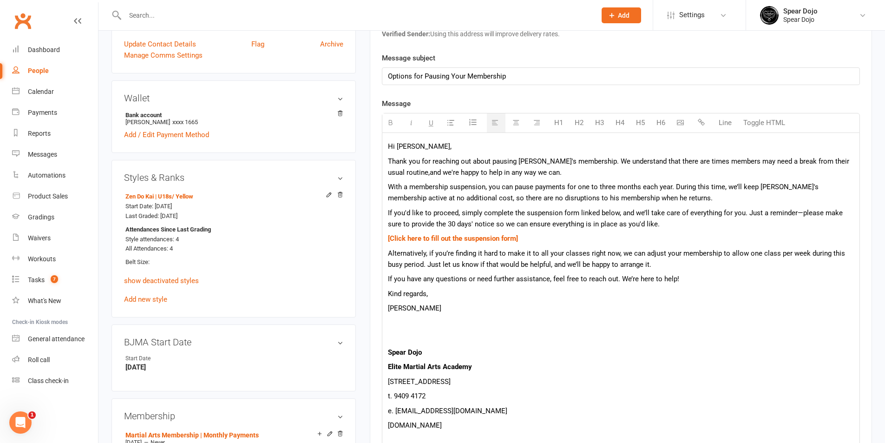
click at [435, 254] on p "Alternatively, if you’re finding it hard to make it to all your classes right n…" at bounding box center [621, 259] width 466 height 22
drag, startPoint x: 656, startPoint y: 252, endPoint x: 671, endPoint y: 251, distance: 14.9
click at [671, 251] on p "Alternatively, if he is finding it hard to make it to all his classes right now…" at bounding box center [621, 259] width 466 height 22
click at [823, 252] on p "Alternatively, if he is finding it hard to make it to all his classes right now…" at bounding box center [621, 259] width 466 height 22
click at [591, 159] on p "Thank you for reaching out about pausing [PERSON_NAME]'s membership. We underst…" at bounding box center [621, 167] width 466 height 22
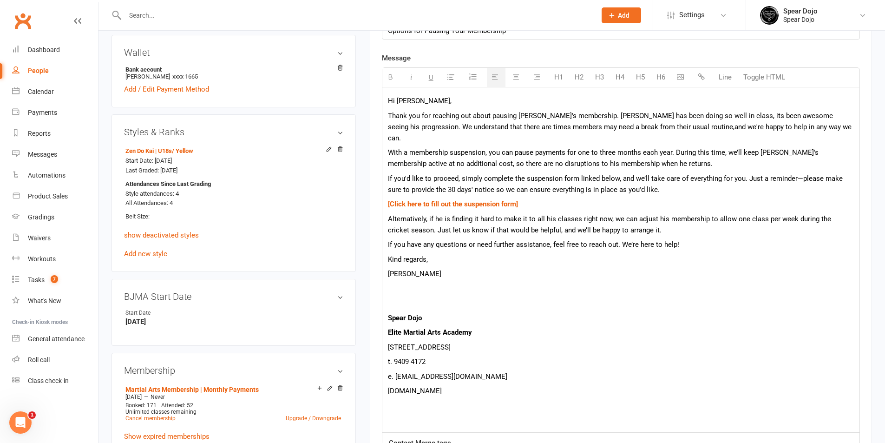
scroll to position [372, 0]
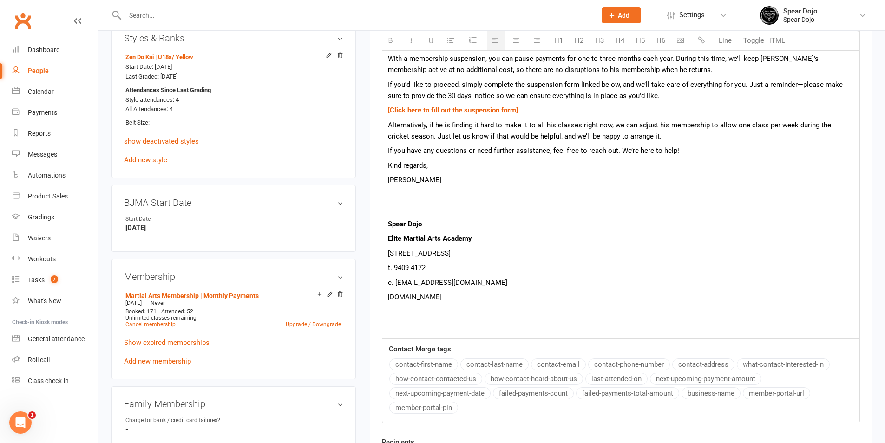
click at [408, 321] on p at bounding box center [621, 326] width 466 height 11
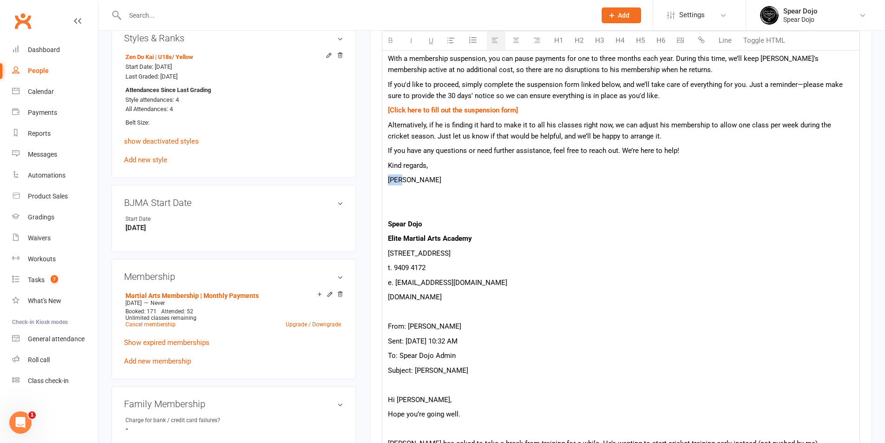
drag, startPoint x: 406, startPoint y: 169, endPoint x: 383, endPoint y: 167, distance: 22.8
click at [383, 167] on div "Hi [PERSON_NAME], Thank you for reaching out about pausing [PERSON_NAME]'s memb…" at bounding box center [621, 286] width 477 height 587
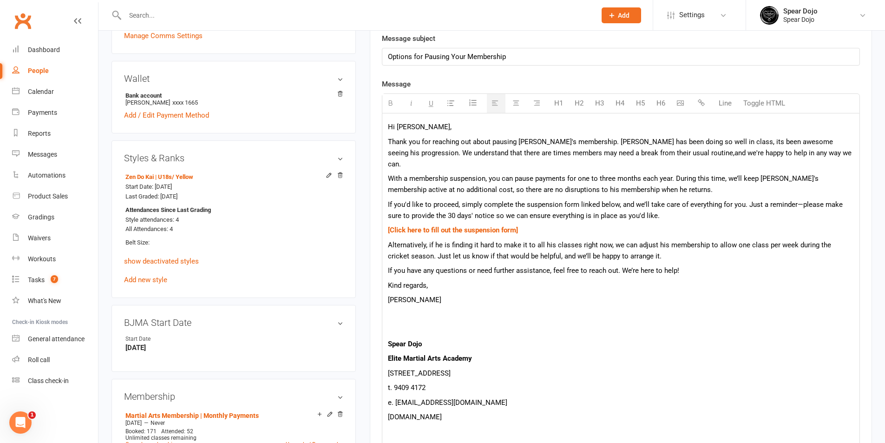
scroll to position [232, 0]
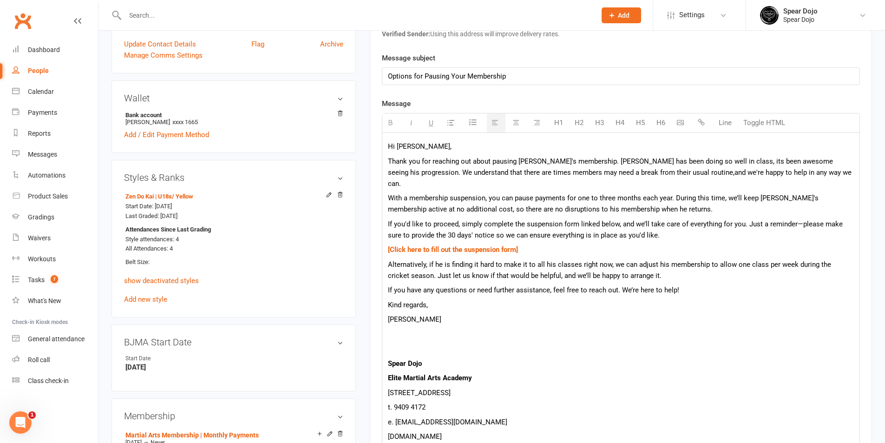
click at [841, 160] on p "Thank you for reaching out about pausing [PERSON_NAME]'s membership. [PERSON_NA…" at bounding box center [621, 172] width 466 height 33
click at [844, 157] on p "Thank you for reaching out about pausing [PERSON_NAME]'s membership. [PERSON_NA…" at bounding box center [621, 172] width 466 height 33
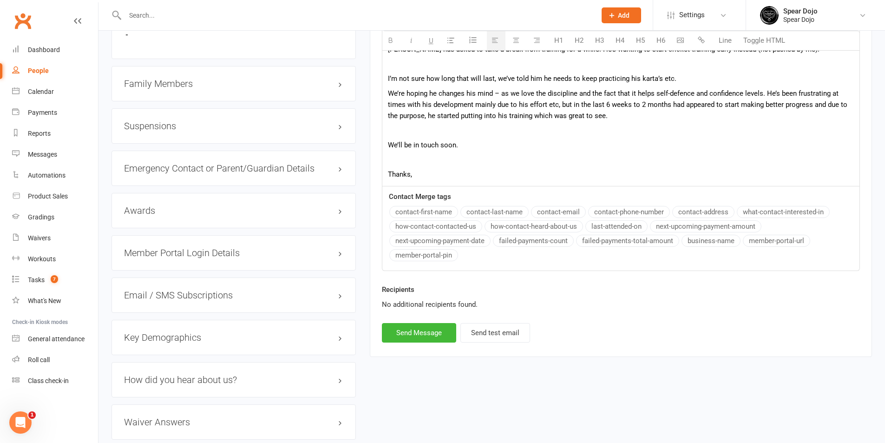
scroll to position [790, 0]
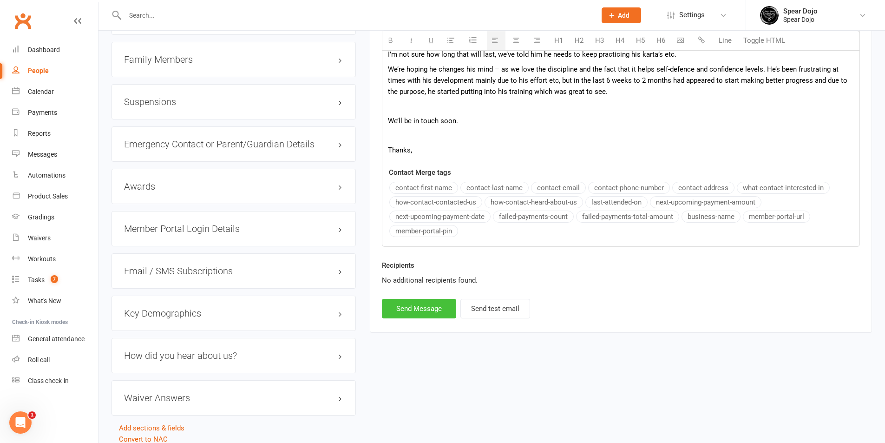
click at [404, 299] on button "Send Message" at bounding box center [419, 309] width 74 height 20
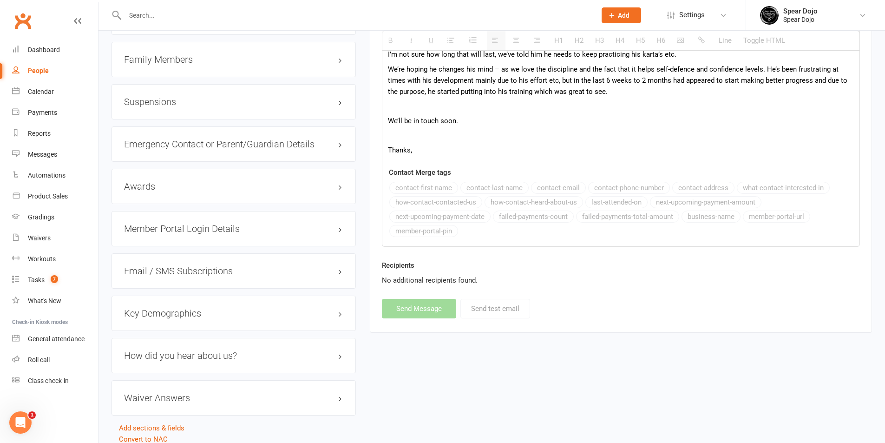
select select
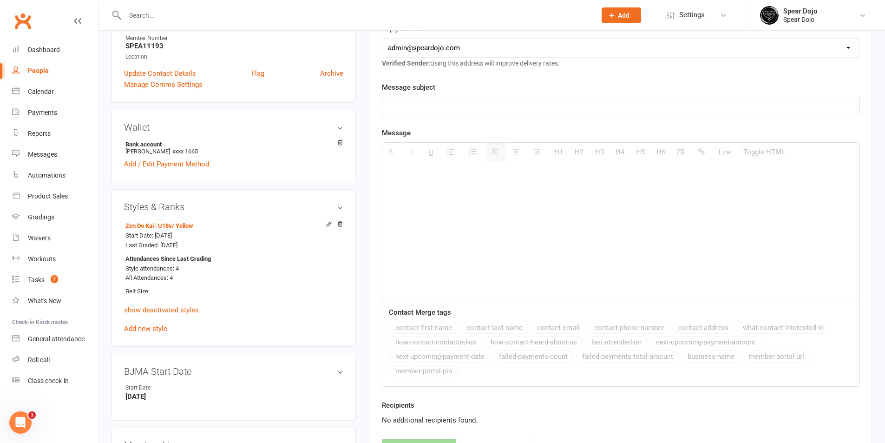
scroll to position [46, 0]
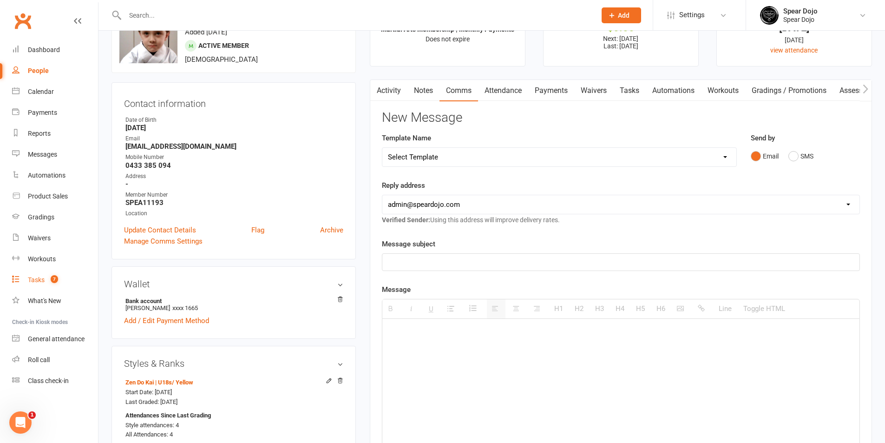
click at [41, 282] on div "Tasks" at bounding box center [36, 279] width 17 height 7
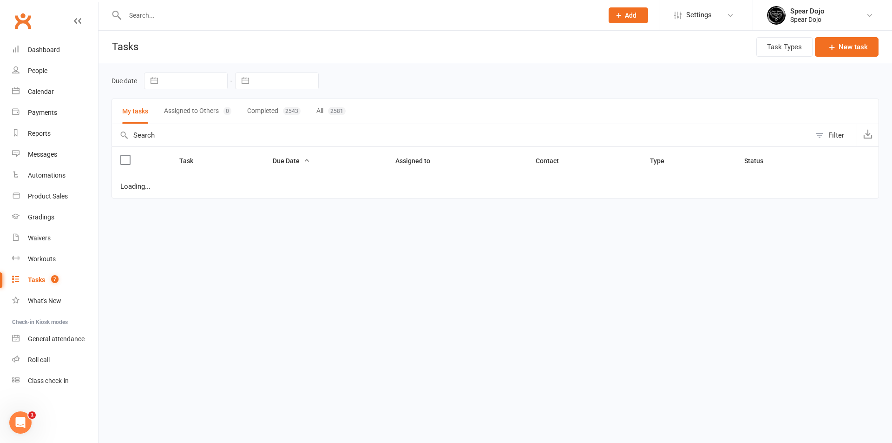
select select "started"
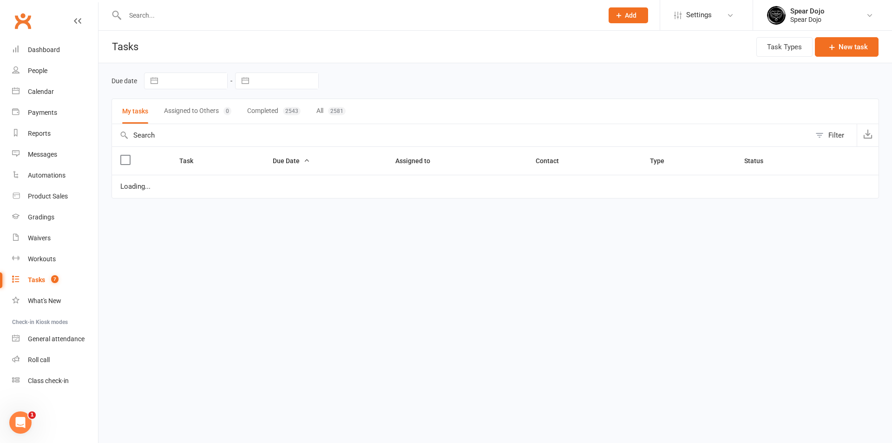
select select "started"
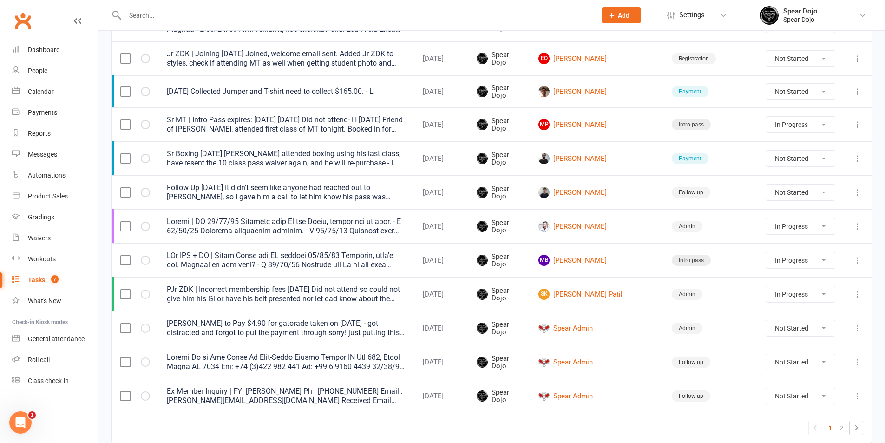
scroll to position [646, 0]
